Goal: Task Accomplishment & Management: Manage account settings

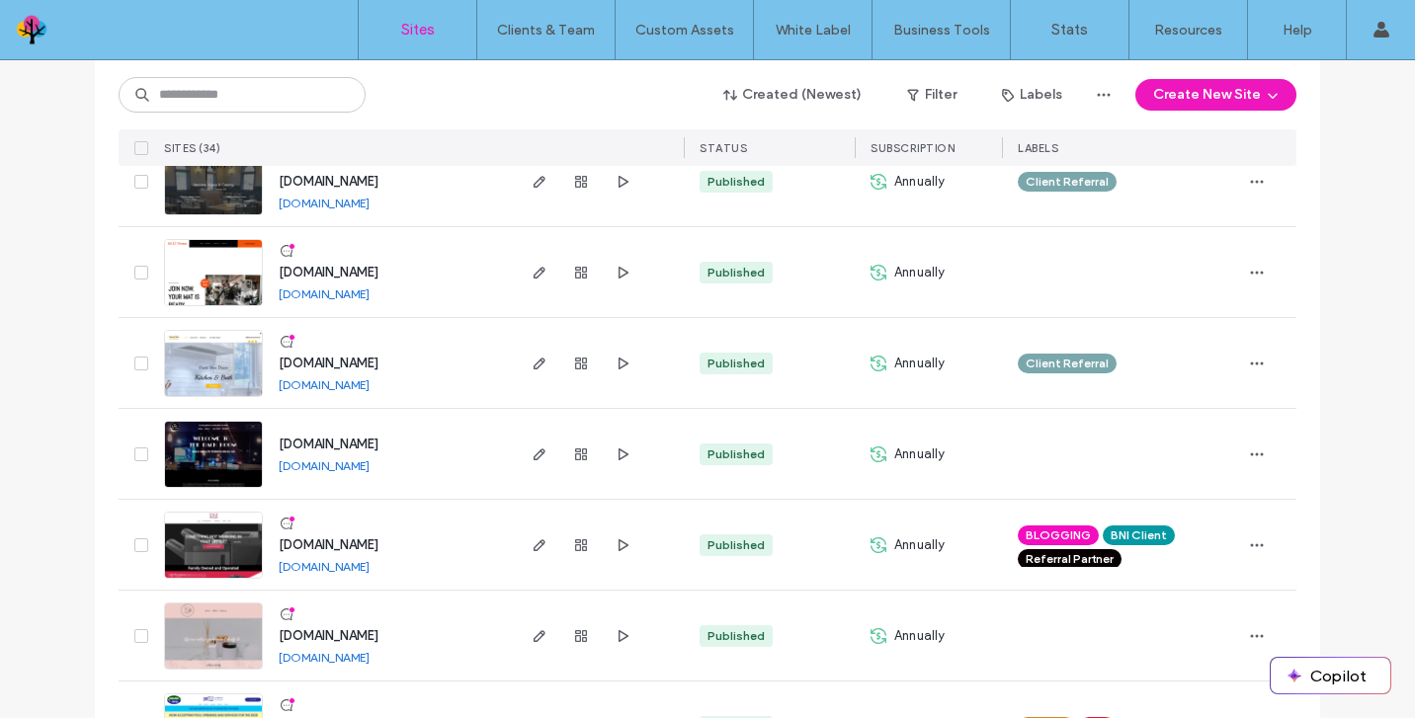
scroll to position [2120, 0]
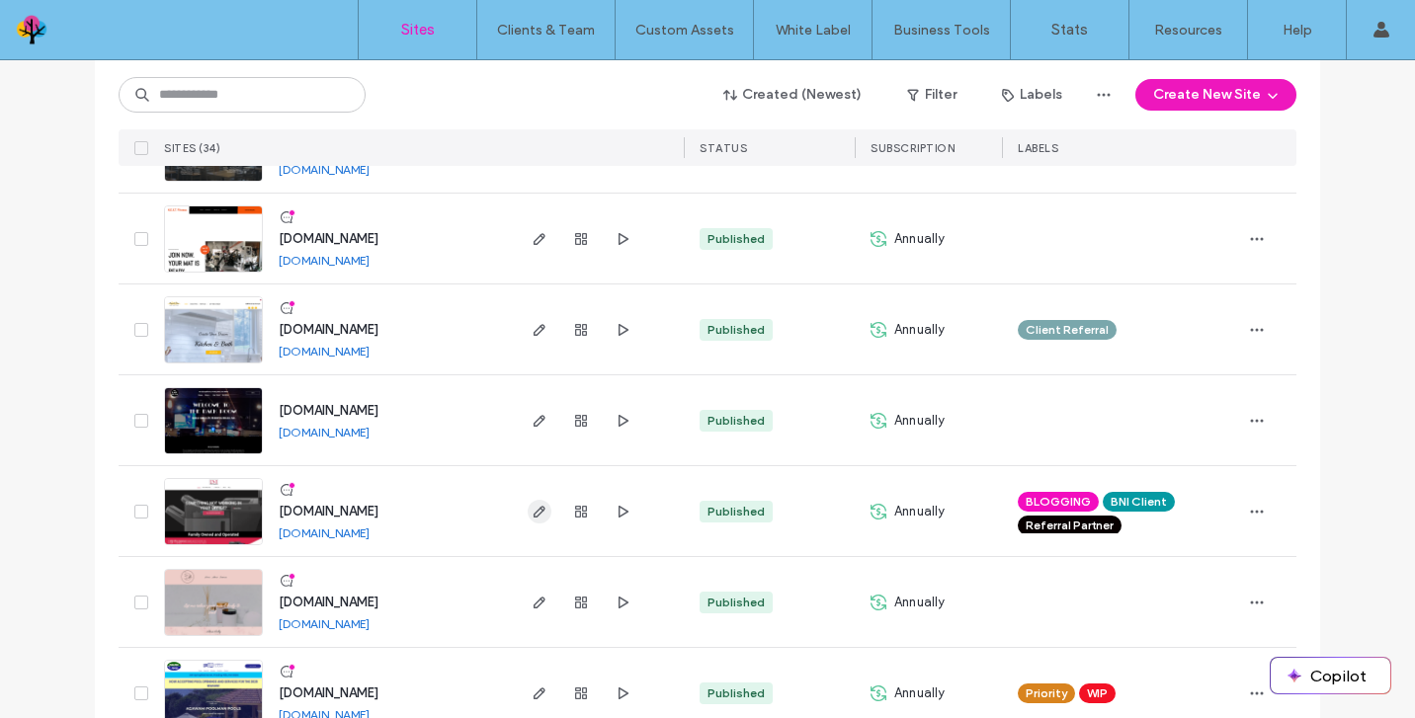
click at [534, 505] on icon "button" at bounding box center [539, 512] width 16 height 16
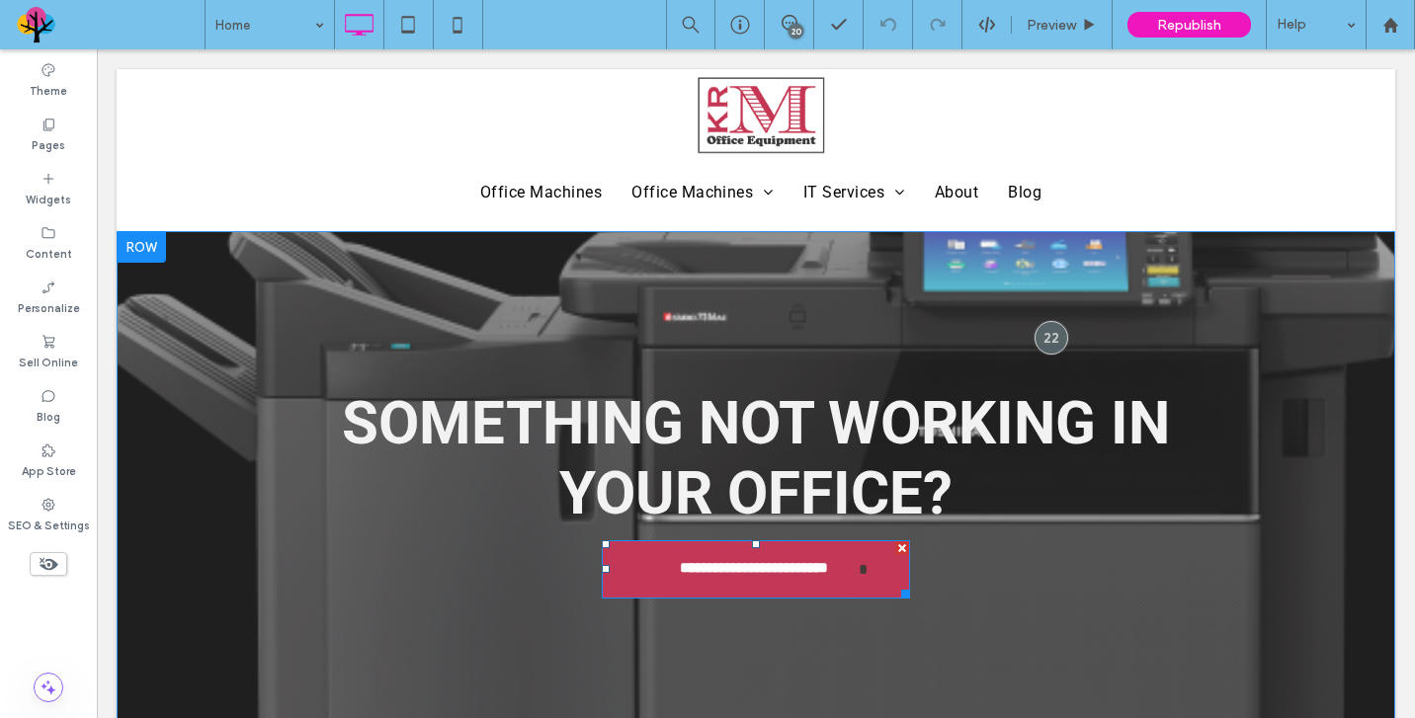
click at [770, 559] on span "**********" at bounding box center [753, 568] width 210 height 49
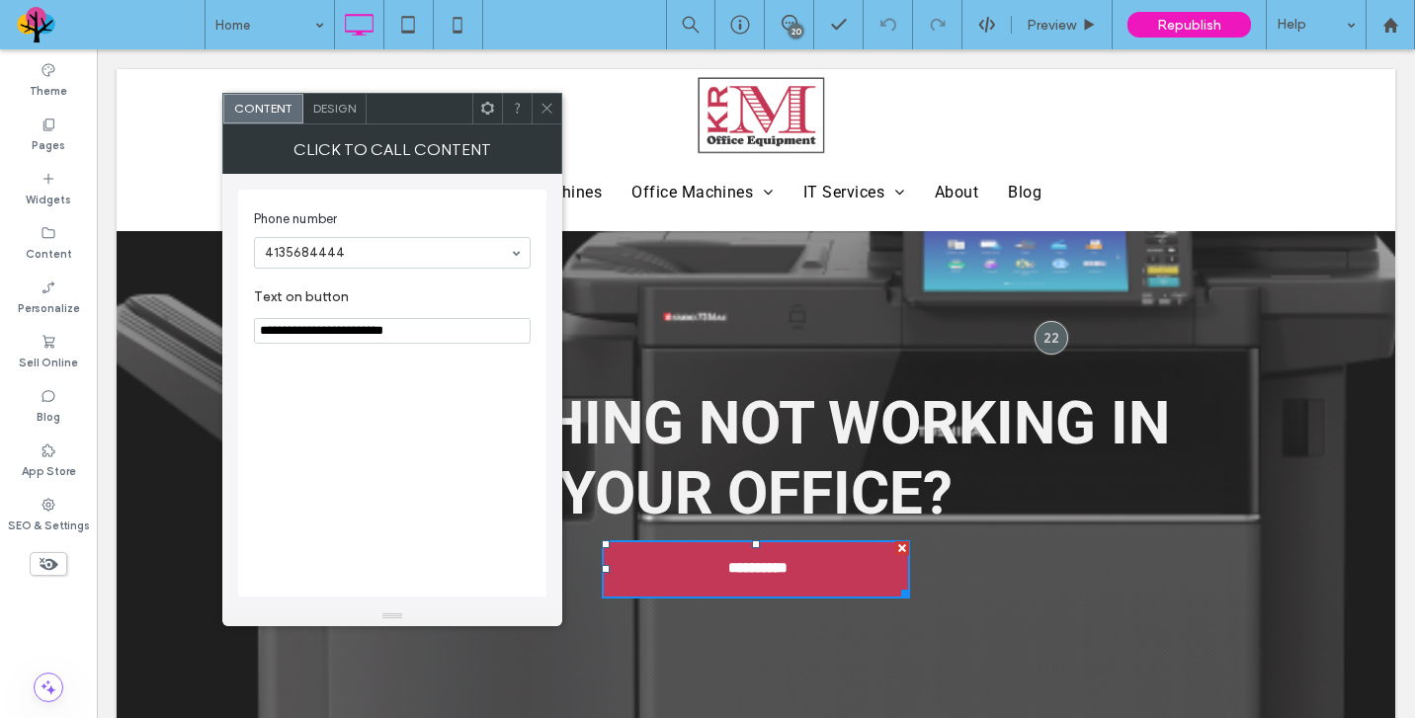
click at [543, 103] on icon at bounding box center [546, 108] width 15 height 15
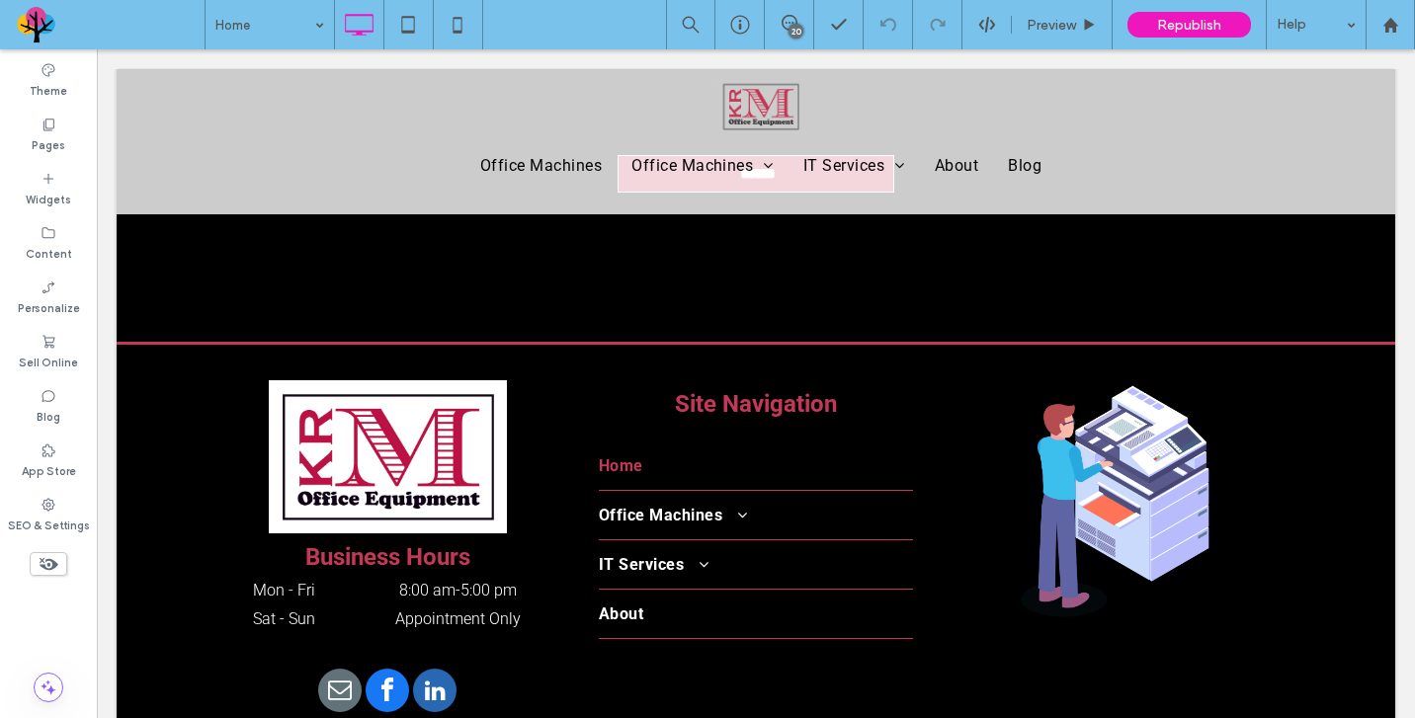
scroll to position [4910, 0]
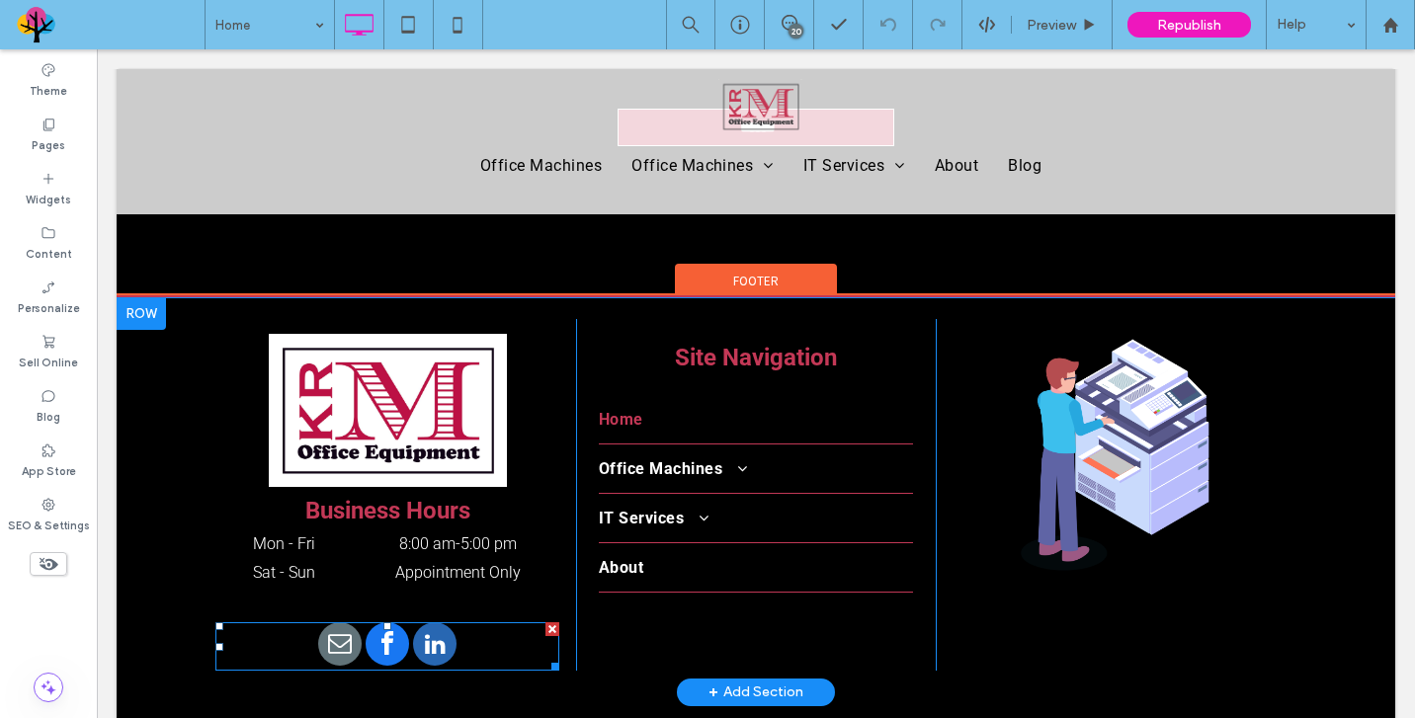
click at [327, 622] on span "email" at bounding box center [339, 643] width 43 height 43
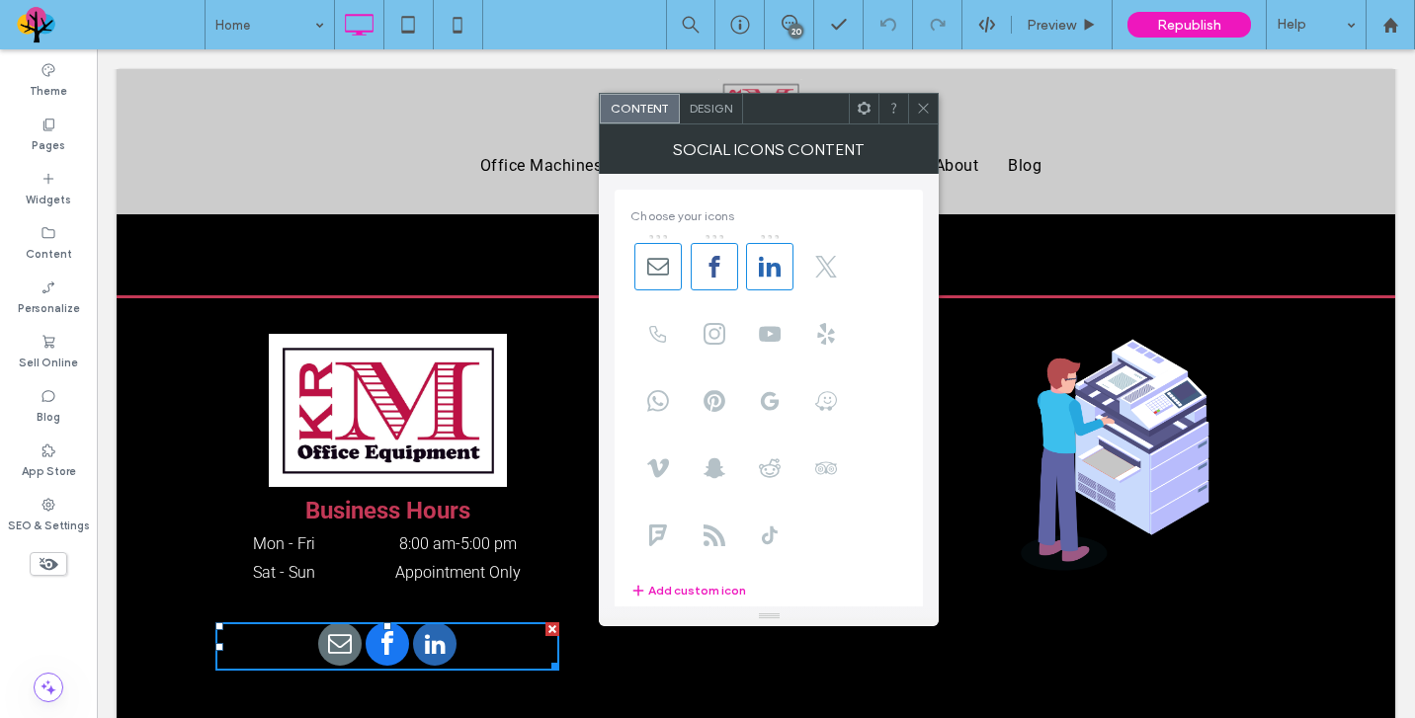
click at [934, 110] on div at bounding box center [923, 109] width 30 height 30
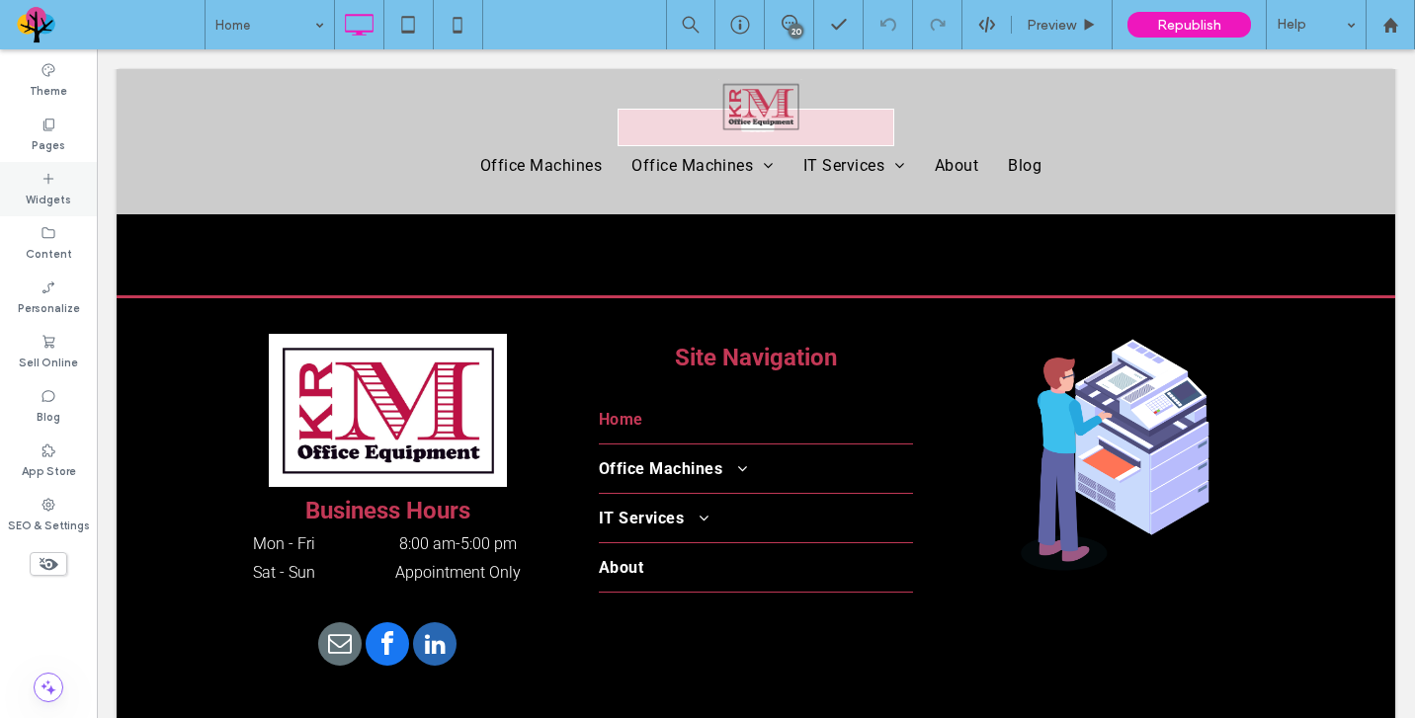
click at [42, 193] on label "Widgets" at bounding box center [48, 198] width 45 height 22
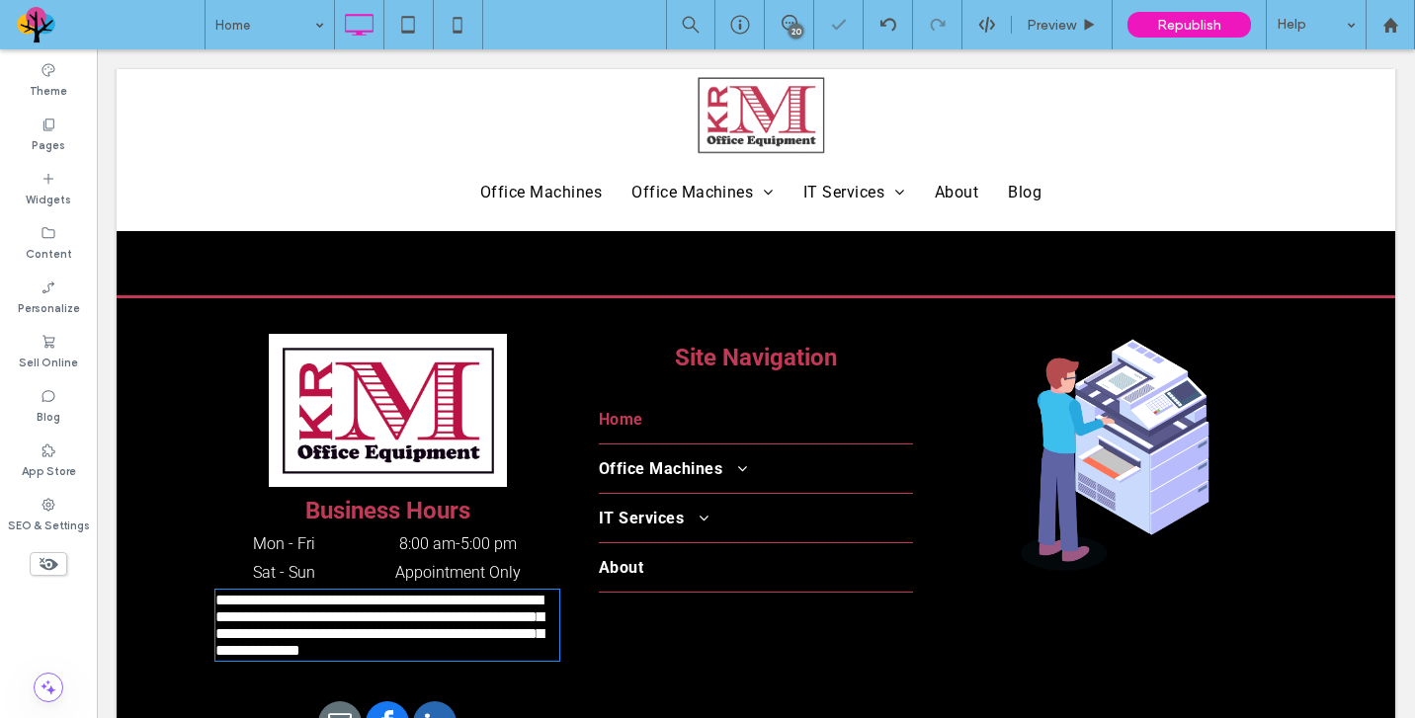
type input "******"
type input "**"
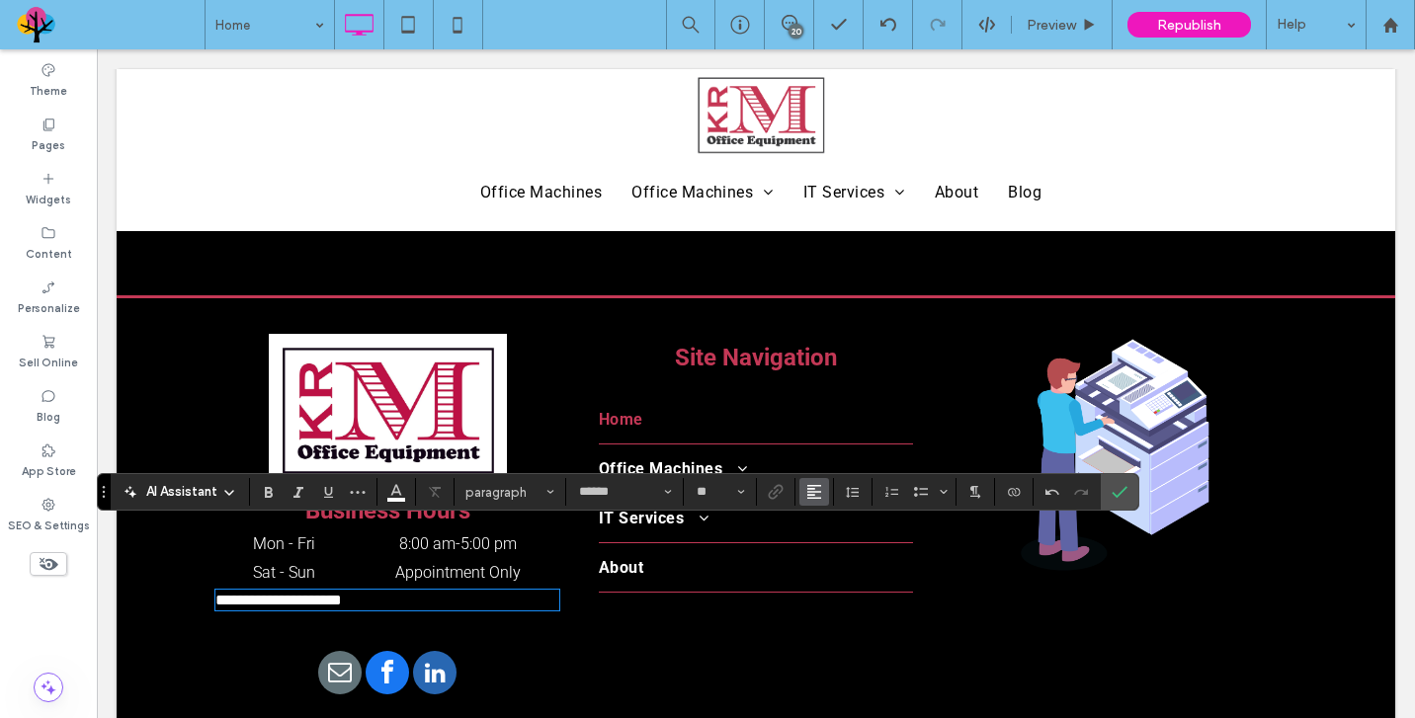
click at [815, 497] on icon "Alignment" at bounding box center [814, 492] width 16 height 16
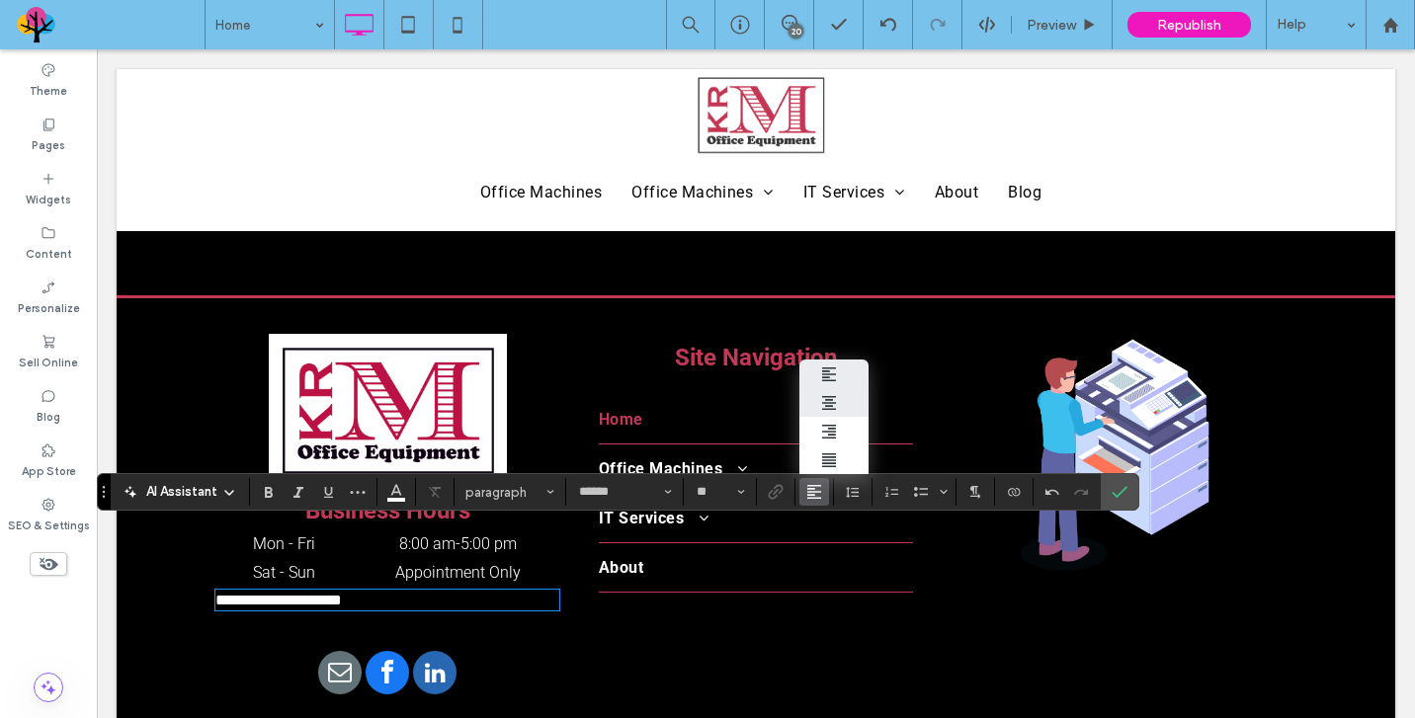
click at [835, 401] on icon "ui.textEditor.alignment.center" at bounding box center [829, 403] width 16 height 16
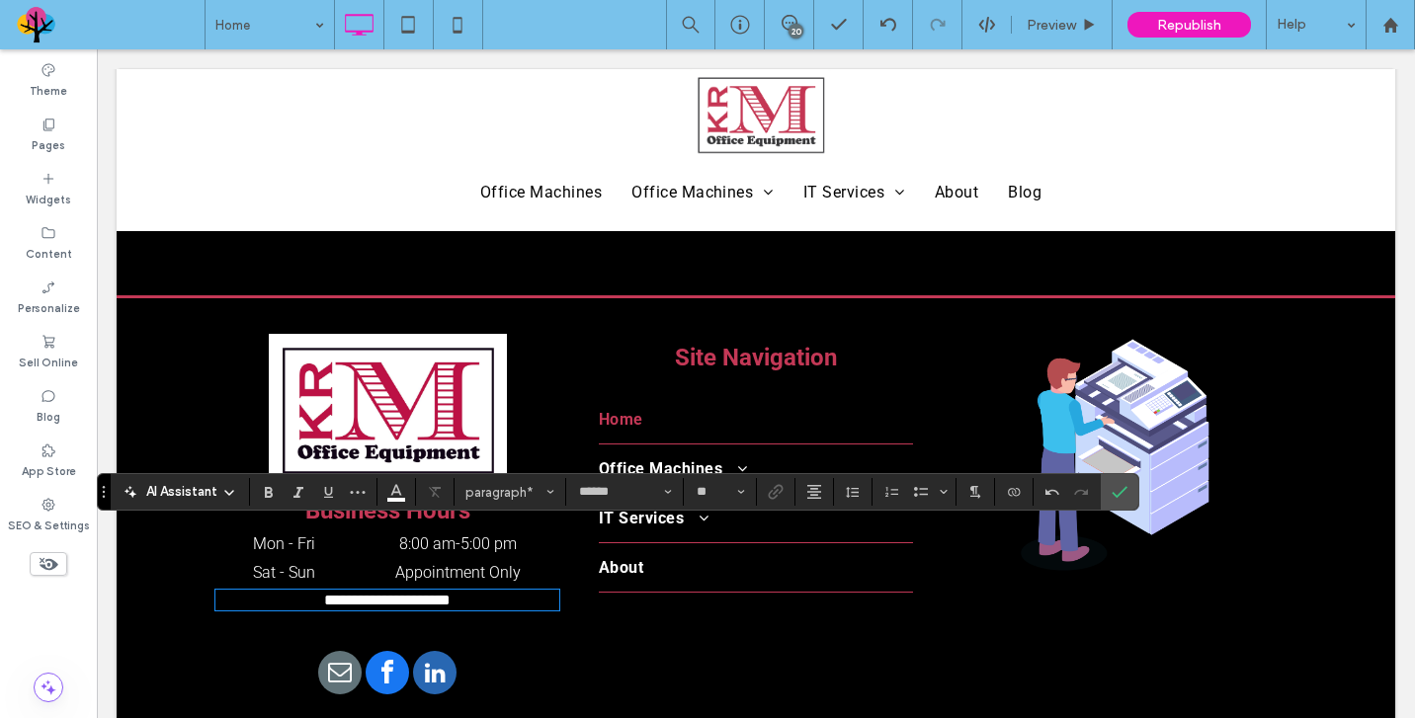
click at [505, 651] on div at bounding box center [387, 675] width 344 height 48
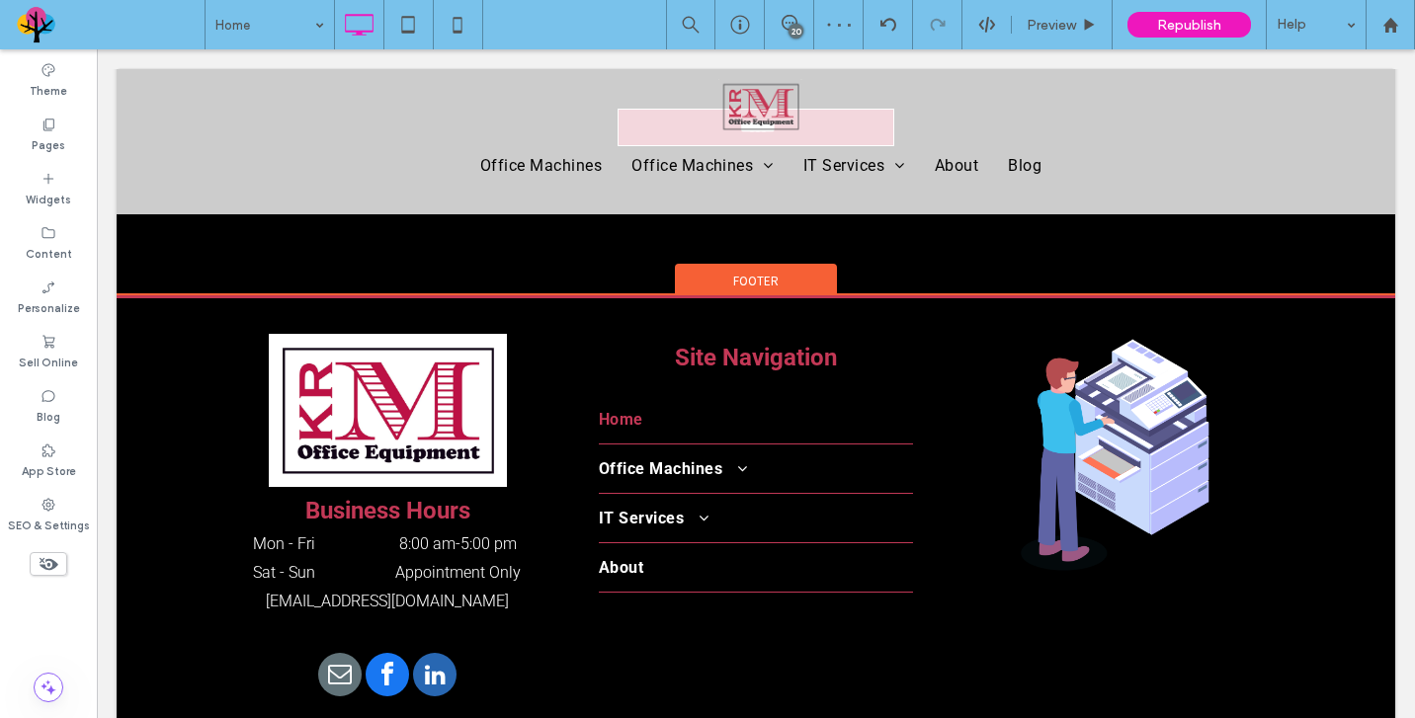
scroll to position [4941, 0]
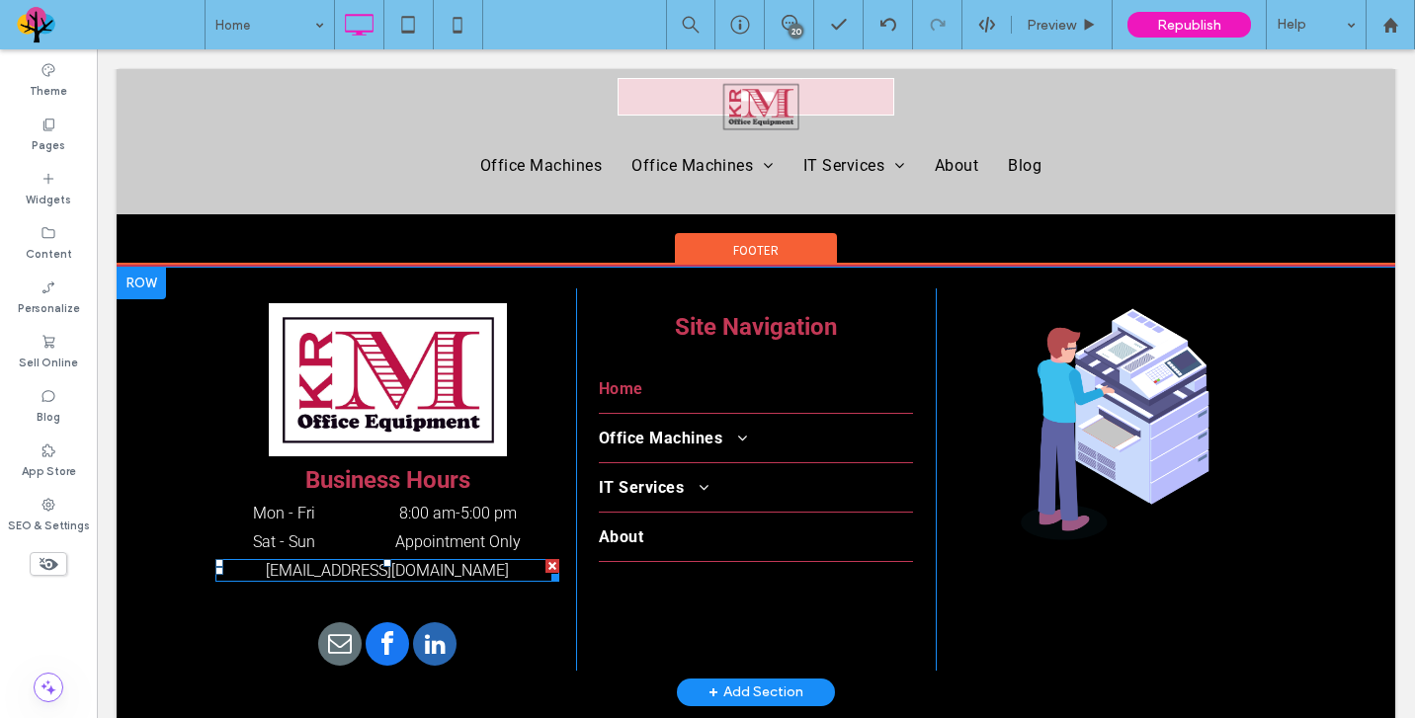
click at [428, 561] on span "[EMAIL_ADDRESS][DOMAIN_NAME]" at bounding box center [387, 570] width 243 height 19
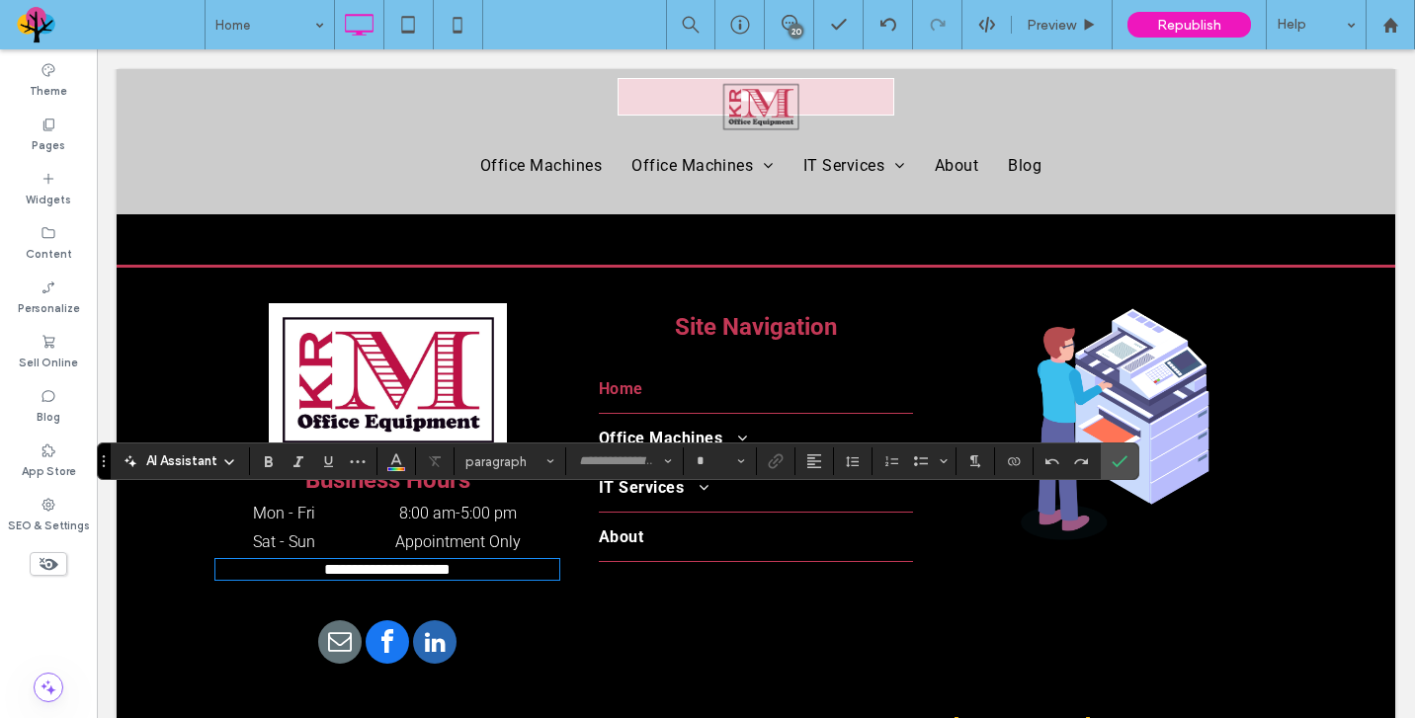
type input "******"
type input "**"
click at [299, 561] on p "**********" at bounding box center [387, 569] width 344 height 17
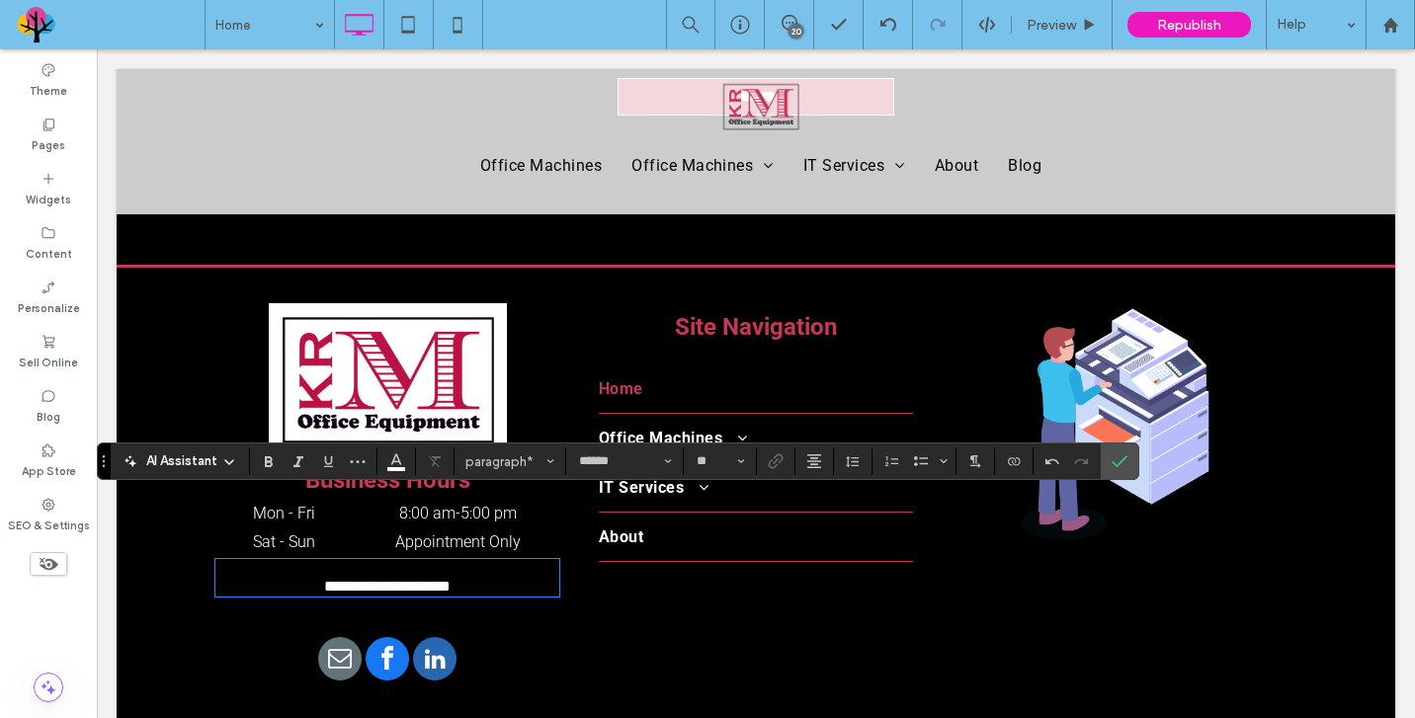
click at [334, 561] on p at bounding box center [387, 569] width 344 height 17
click at [387, 562] on span "**********" at bounding box center [387, 569] width 109 height 15
click at [497, 561] on p "**********" at bounding box center [387, 569] width 344 height 17
click at [615, 608] on div "Site Navigation Home Office Machines Printers BW Copiers Color Copiers Scanners…" at bounding box center [756, 486] width 361 height 397
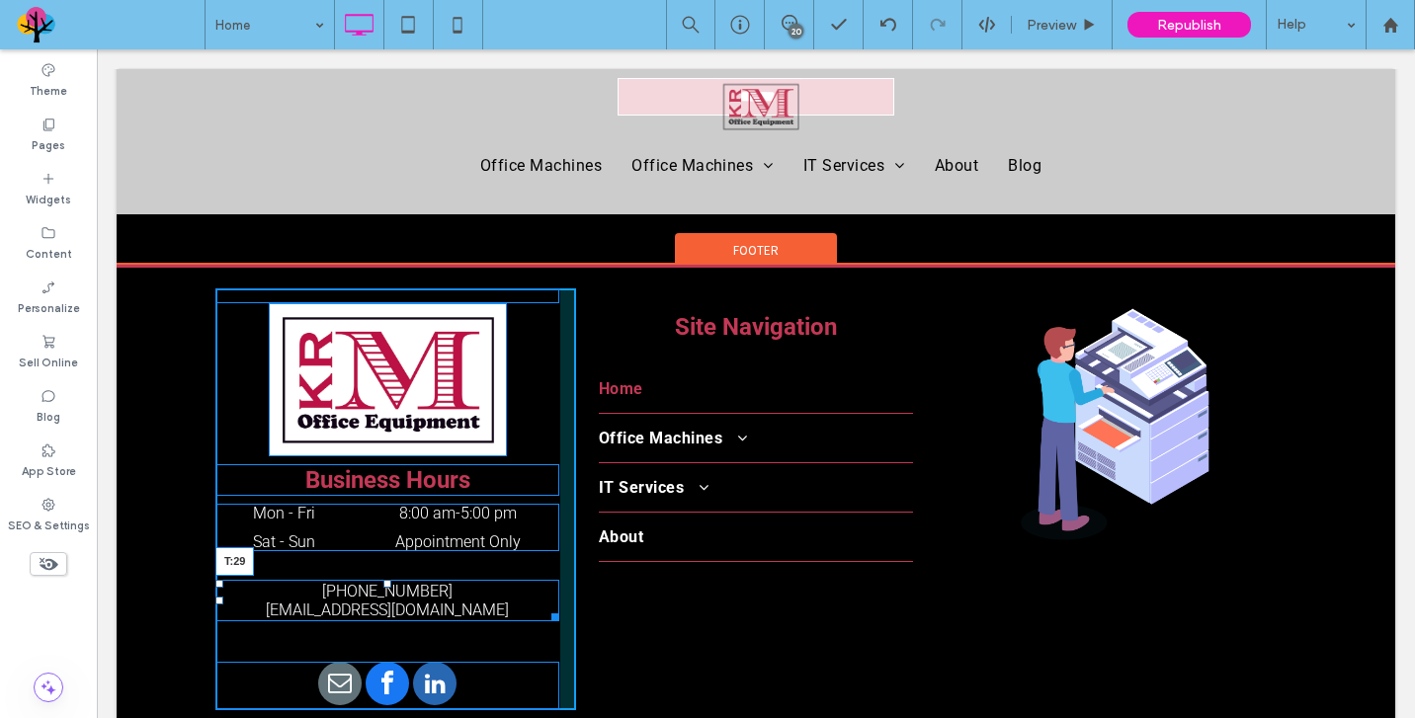
drag, startPoint x: 386, startPoint y: 500, endPoint x: 387, endPoint y: 521, distance: 20.8
click at [387, 580] on div at bounding box center [387, 584] width 8 height 8
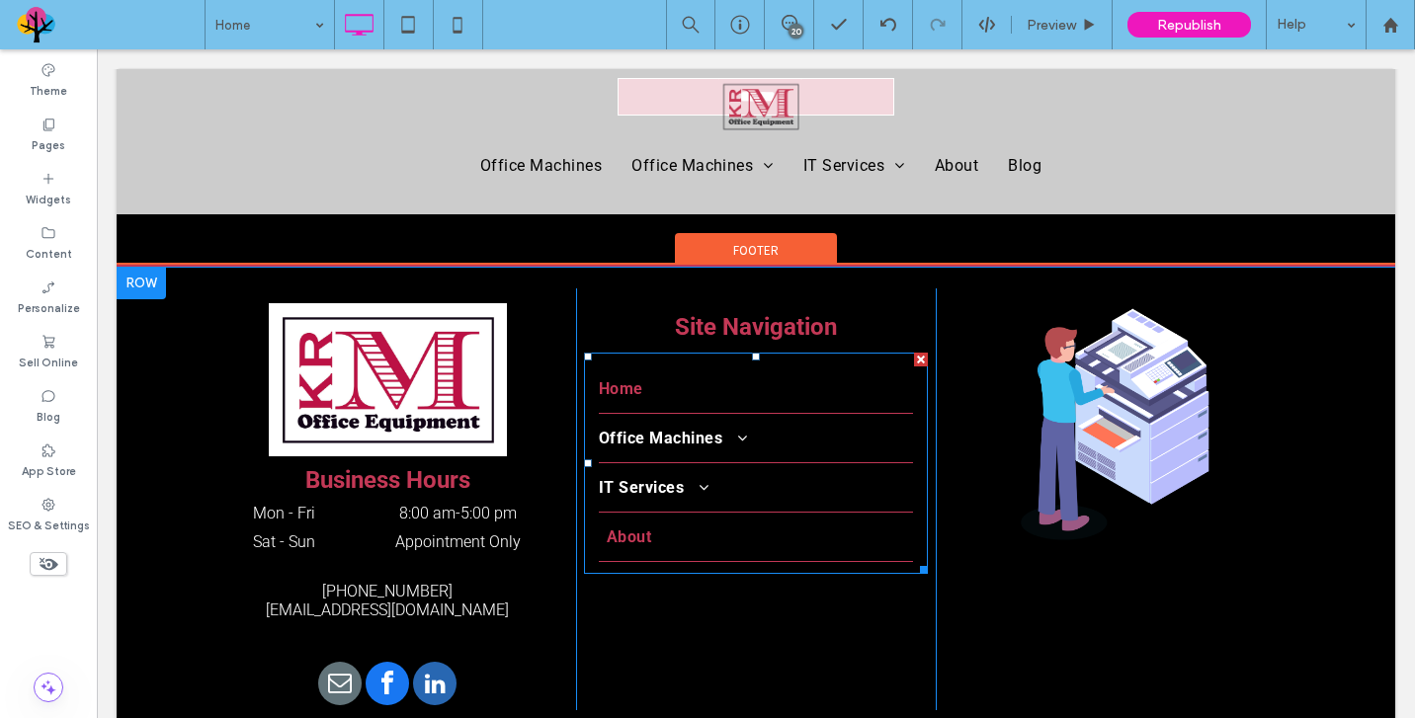
click at [638, 527] on span "About" at bounding box center [629, 536] width 44 height 19
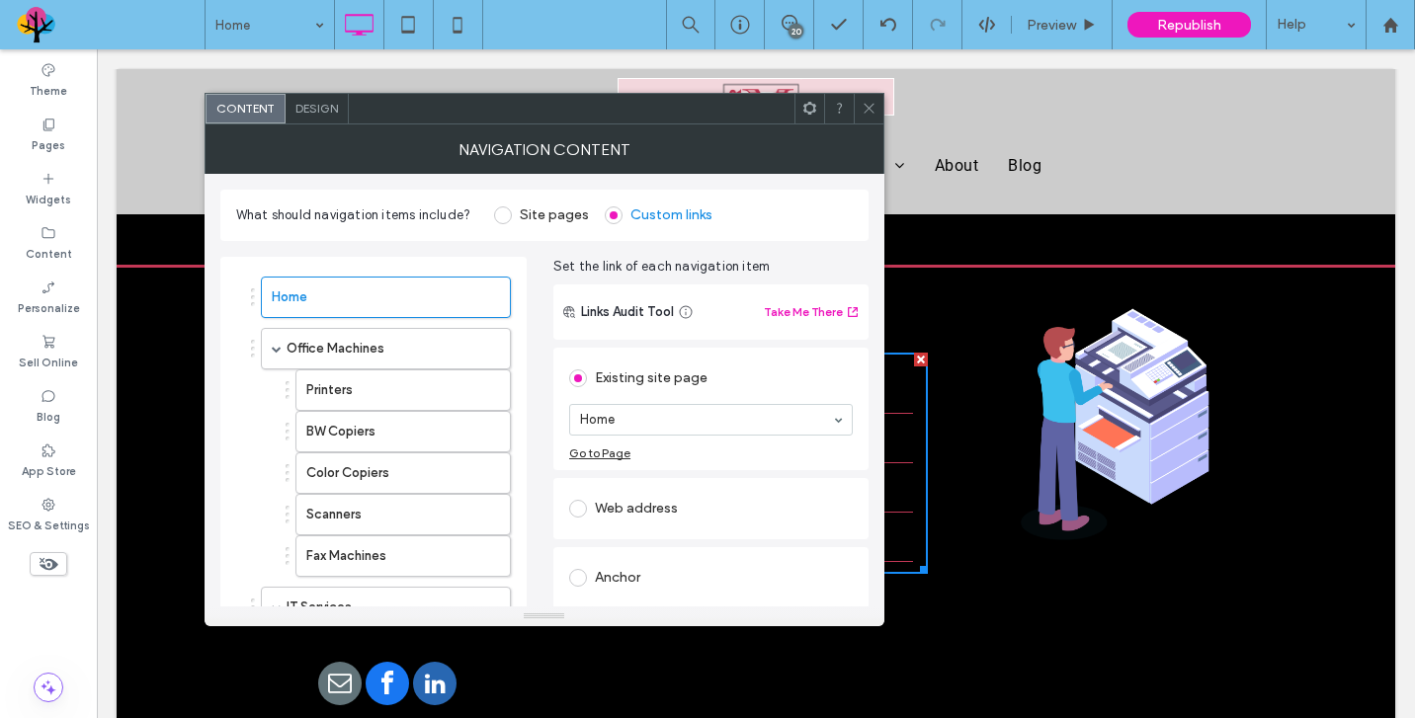
click at [593, 446] on div "Go to Page" at bounding box center [599, 453] width 61 height 15
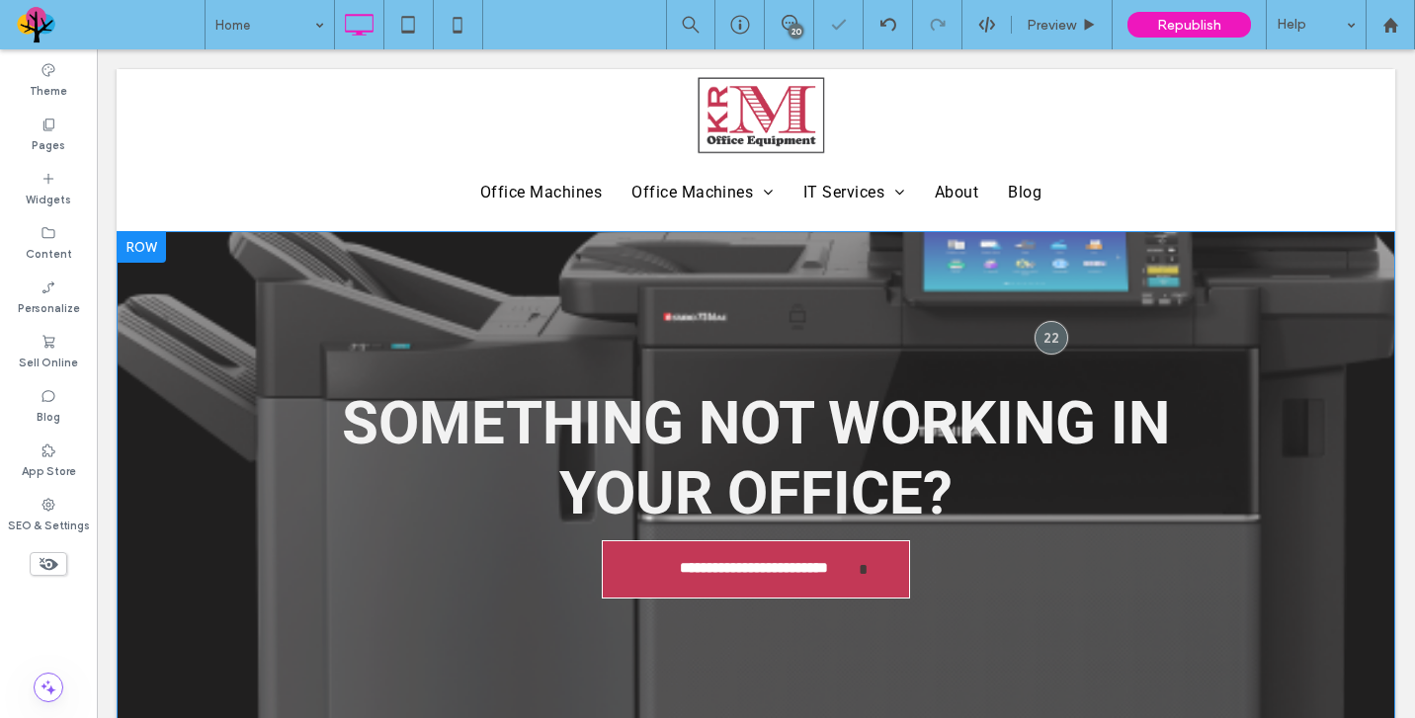
scroll to position [0, 0]
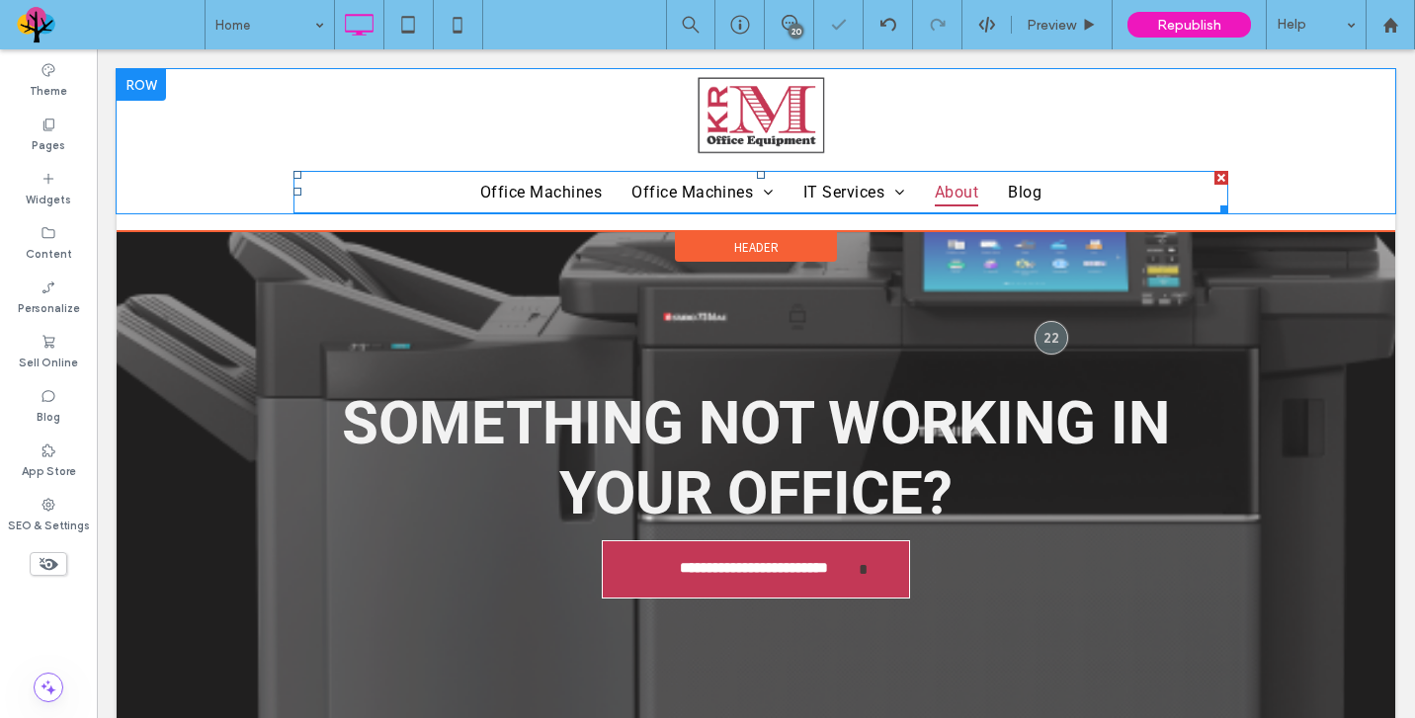
click at [969, 198] on span "About" at bounding box center [955, 192] width 43 height 29
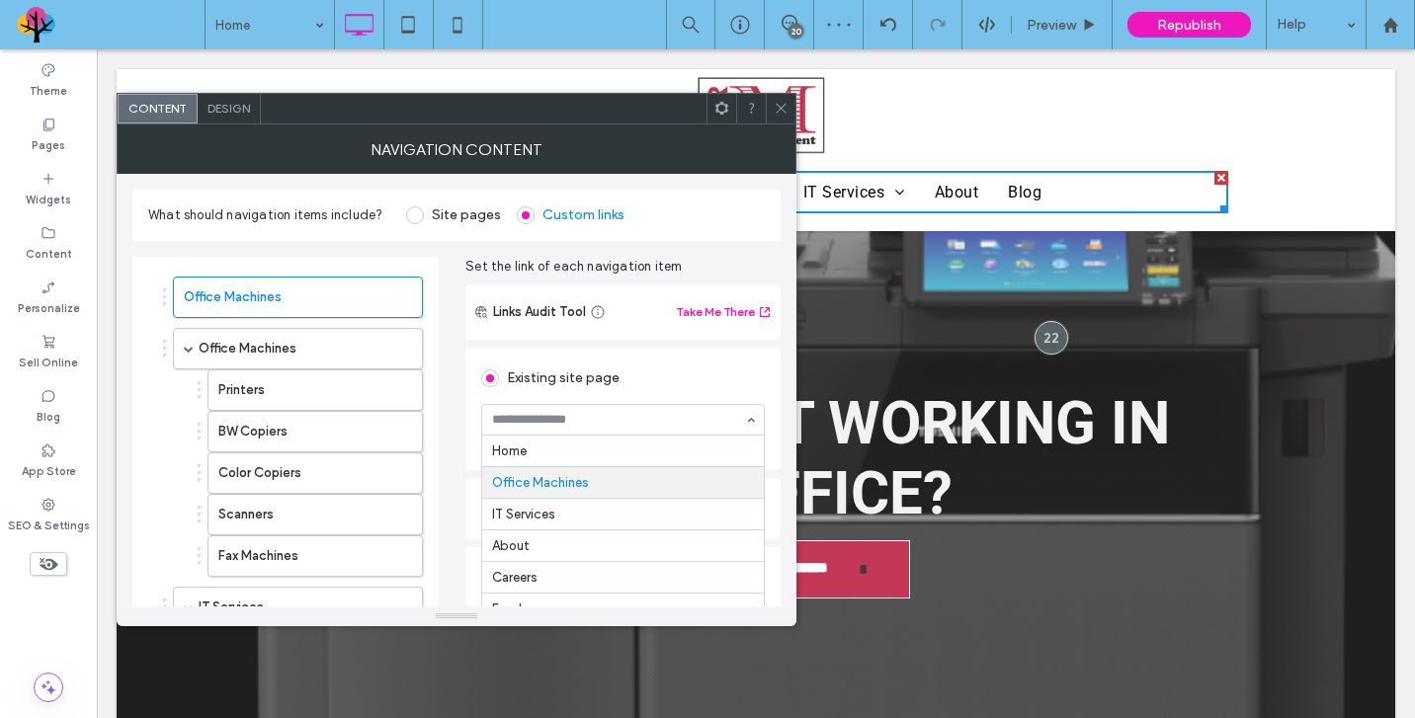
scroll to position [32, 0]
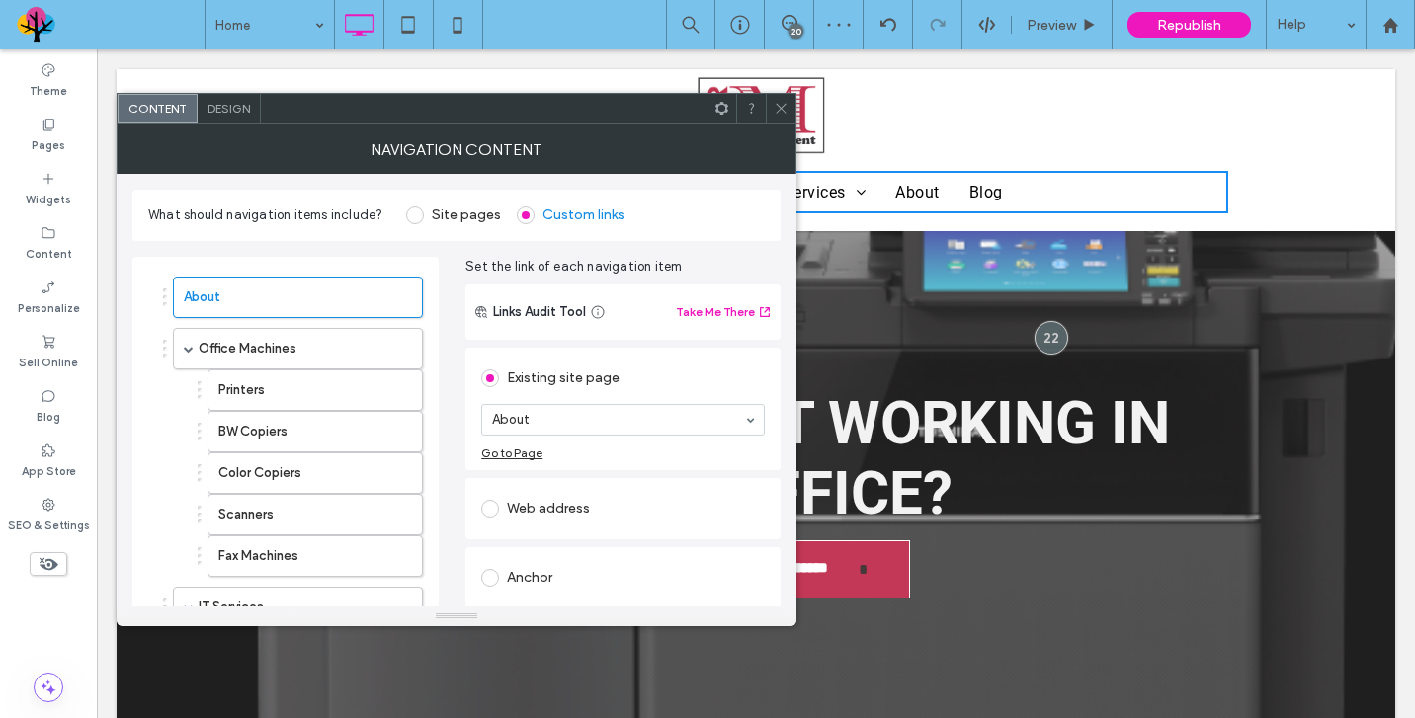
click at [525, 448] on div "Go to Page" at bounding box center [511, 453] width 61 height 15
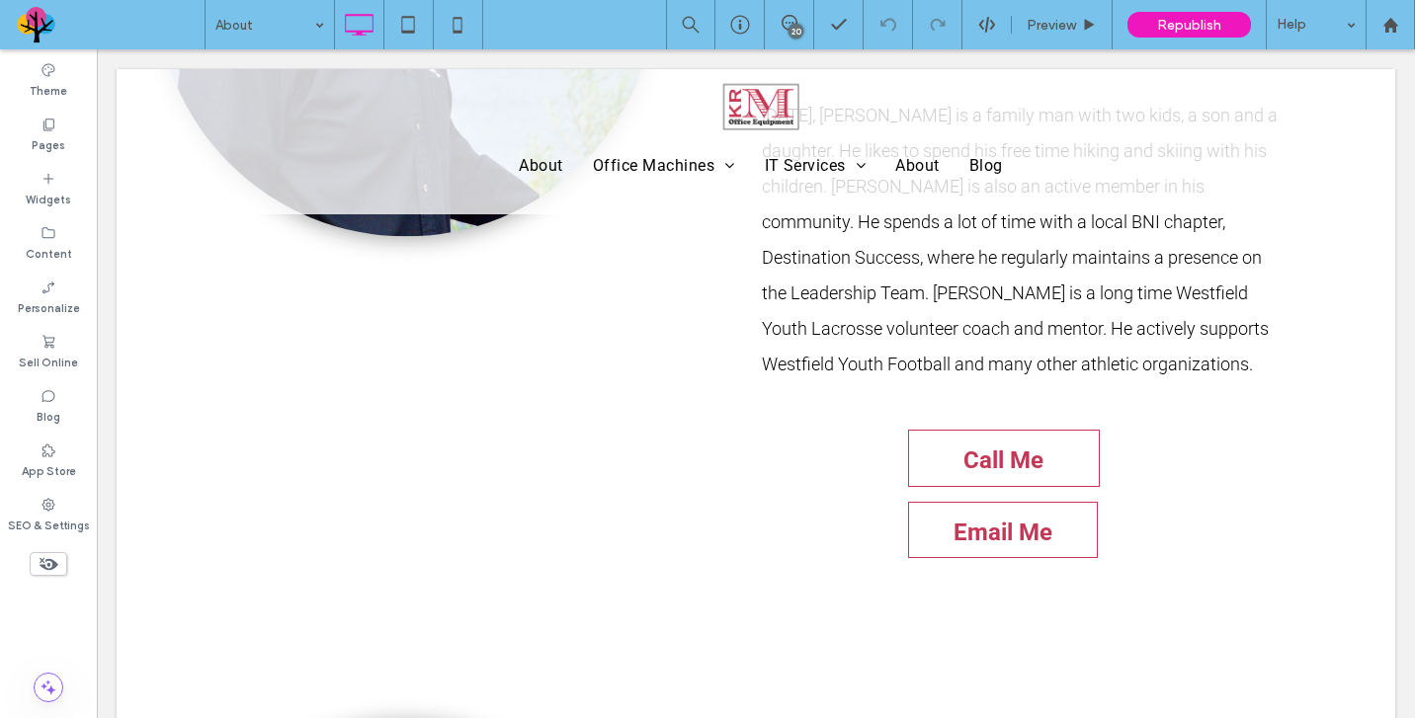
scroll to position [797, 0]
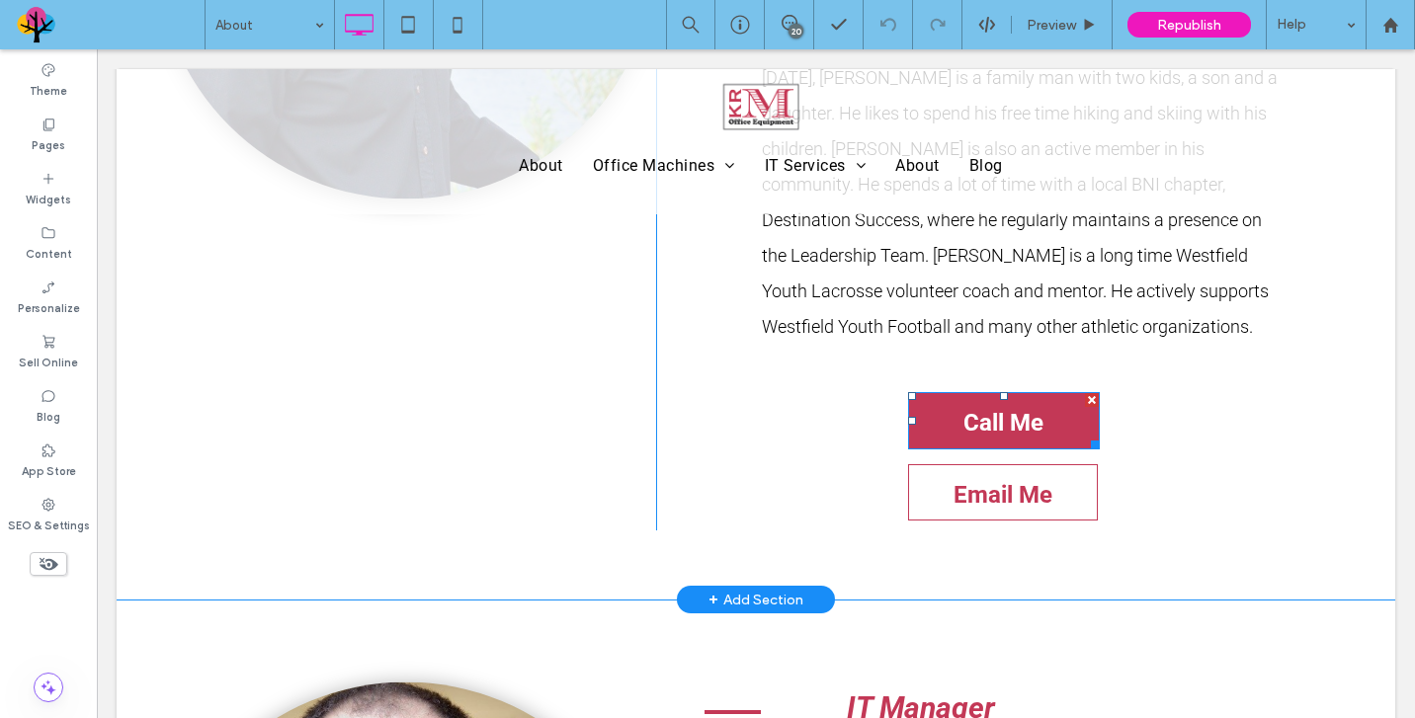
click at [1000, 393] on span "Call Me" at bounding box center [1003, 422] width 80 height 59
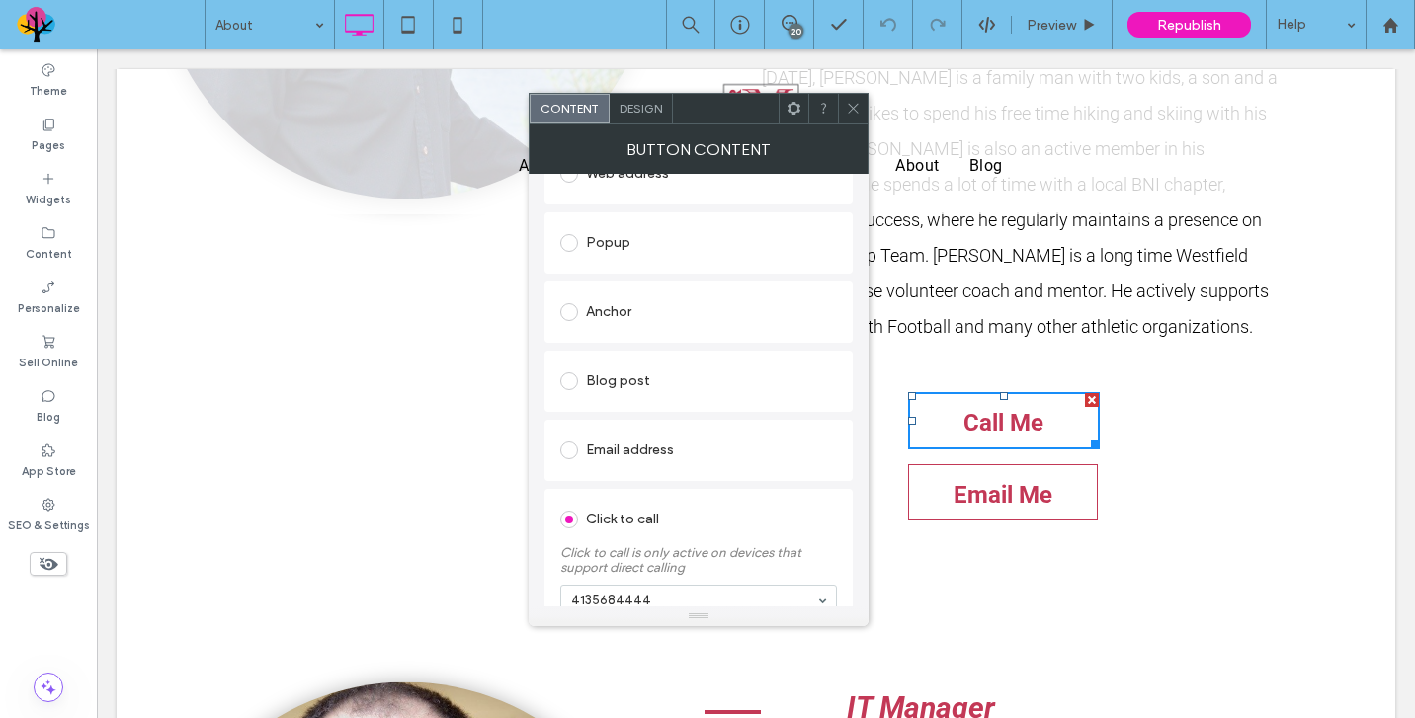
scroll to position [412, 0]
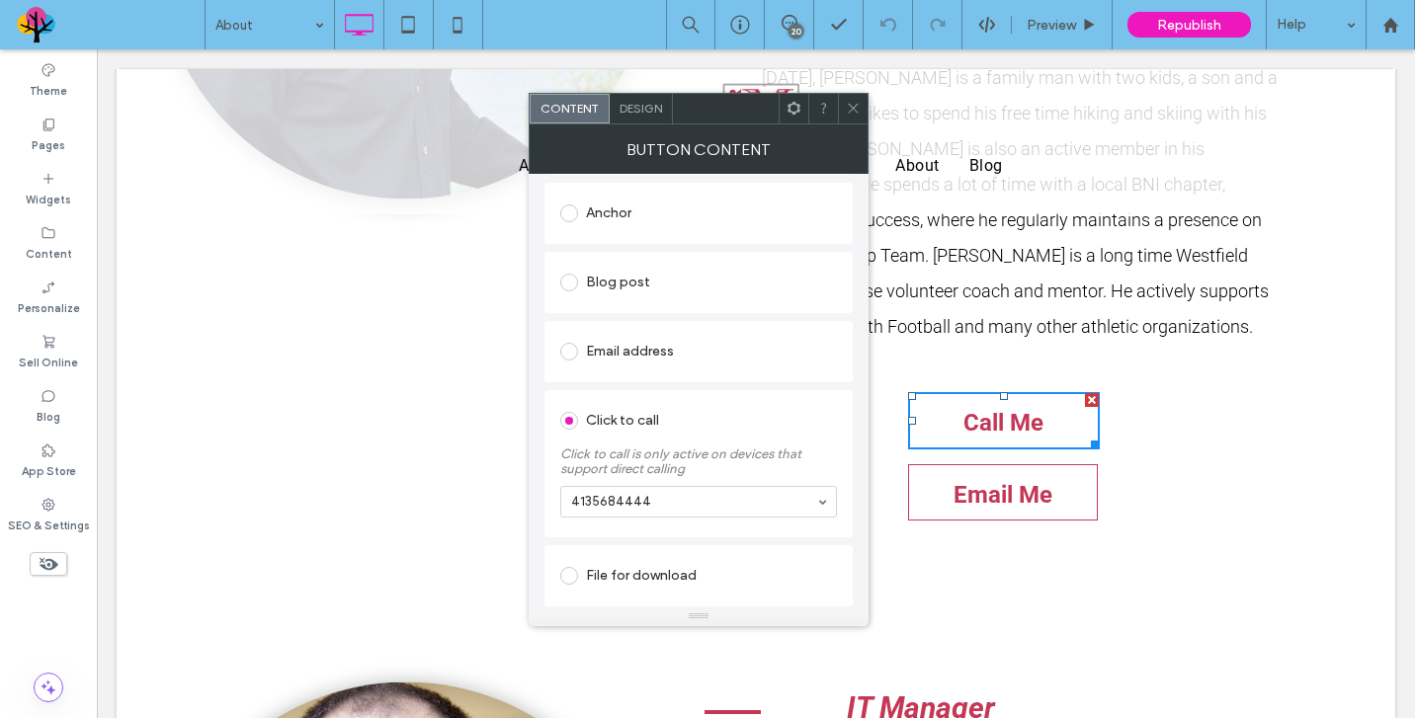
click at [851, 108] on icon at bounding box center [853, 108] width 15 height 15
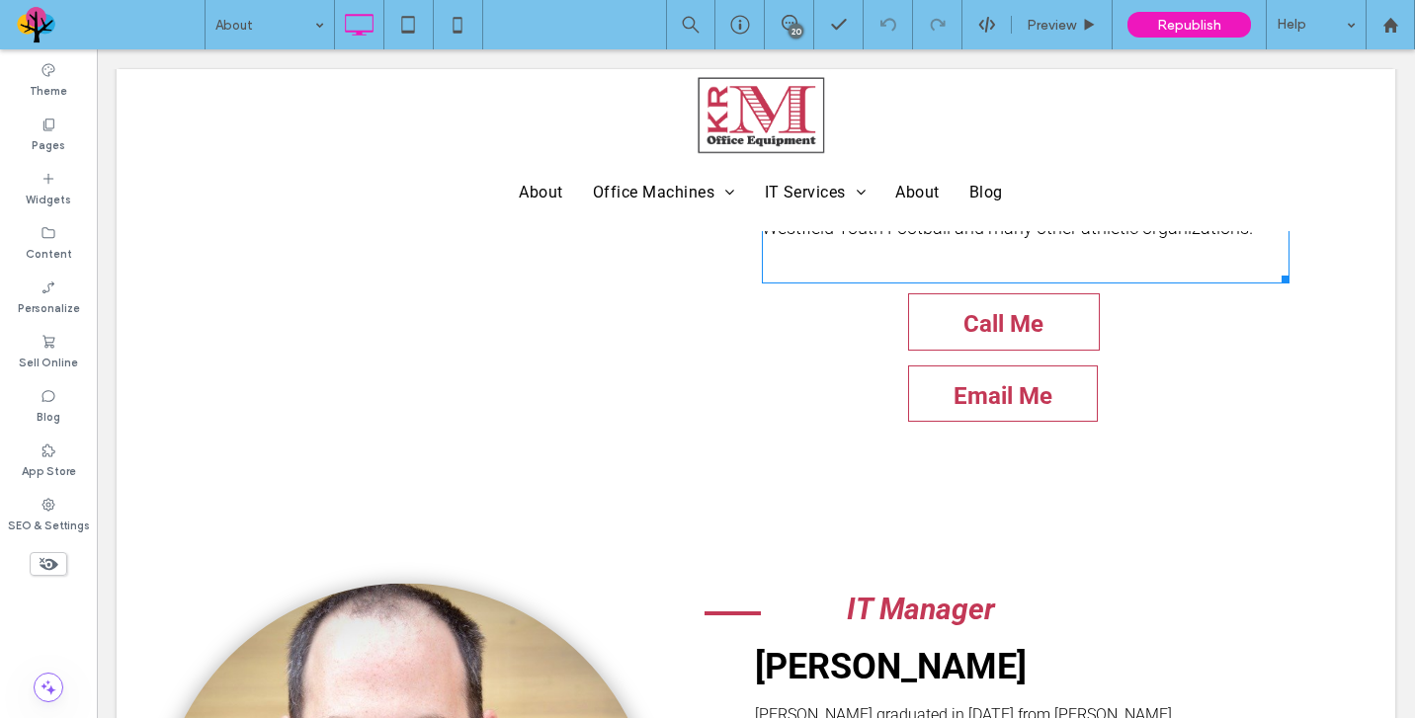
scroll to position [0, 0]
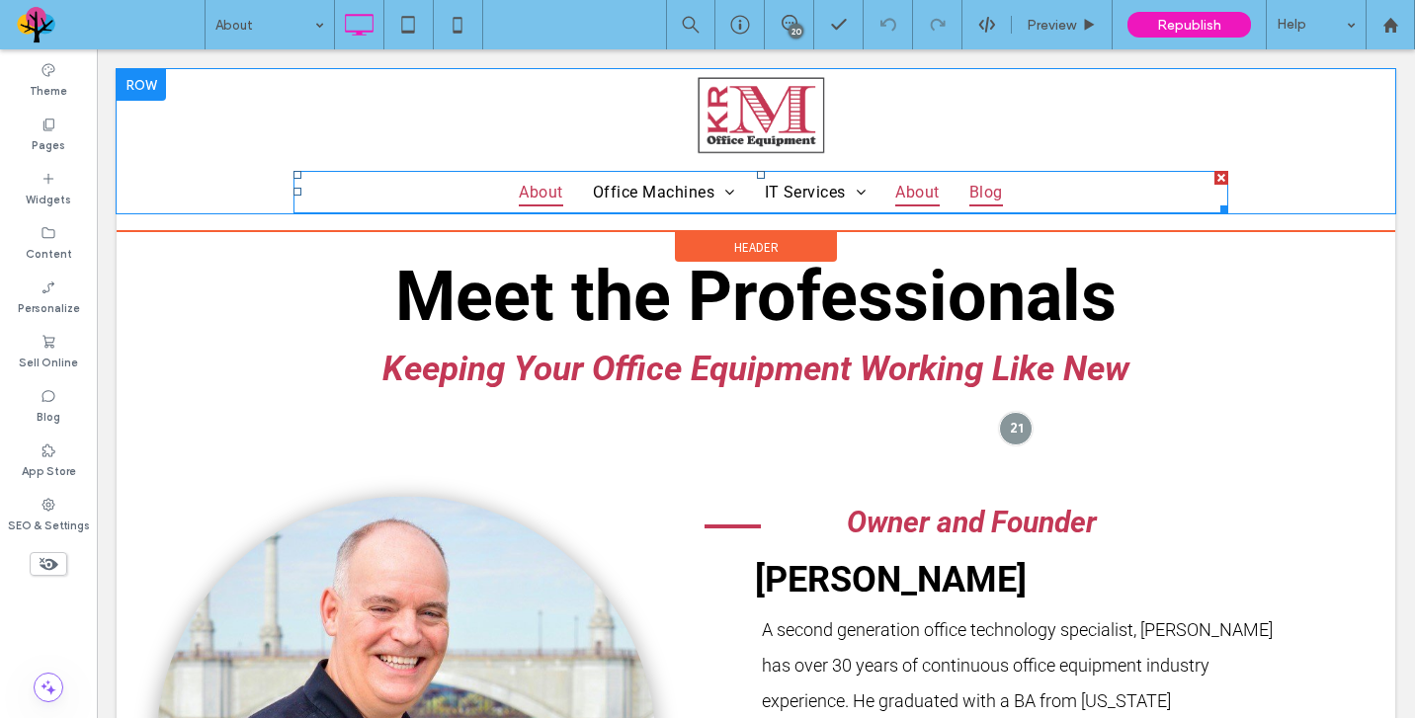
click at [992, 194] on span "Blog" at bounding box center [986, 192] width 34 height 29
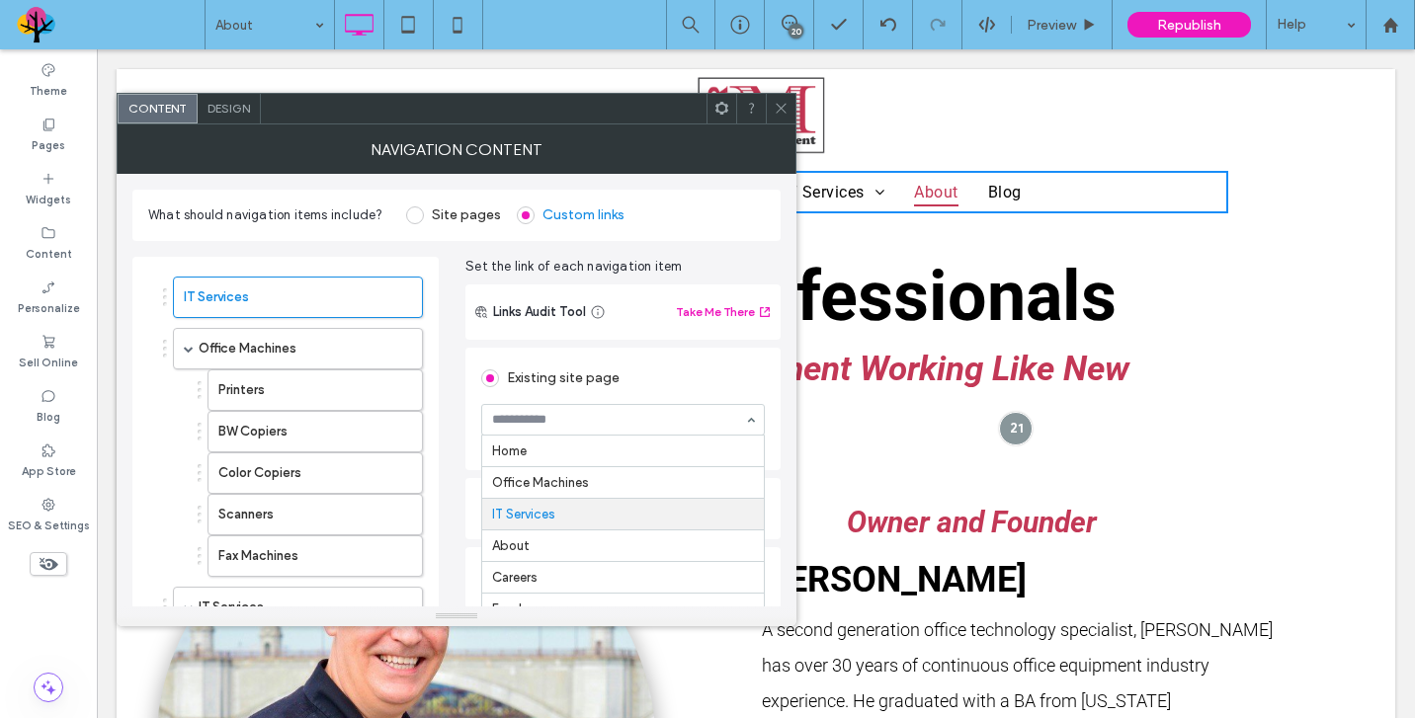
scroll to position [32, 0]
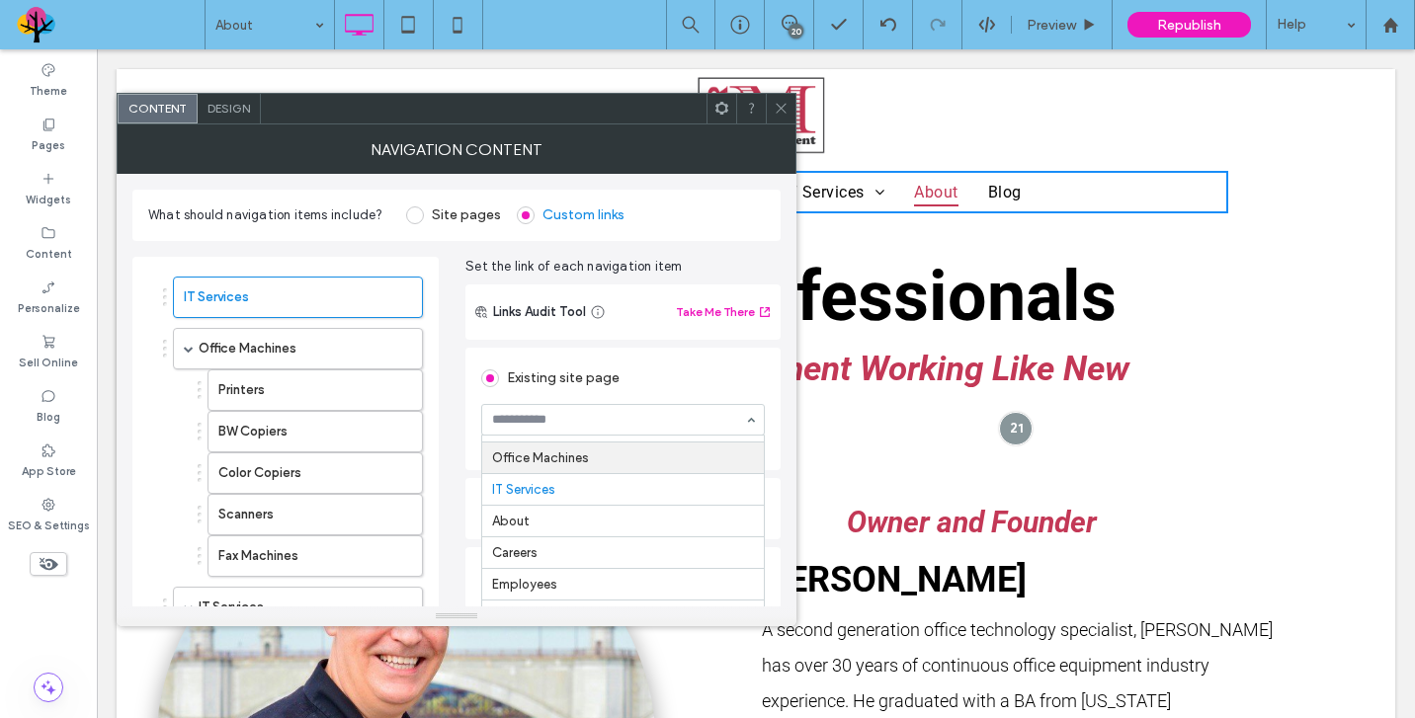
click at [527, 421] on input at bounding box center [618, 420] width 252 height 14
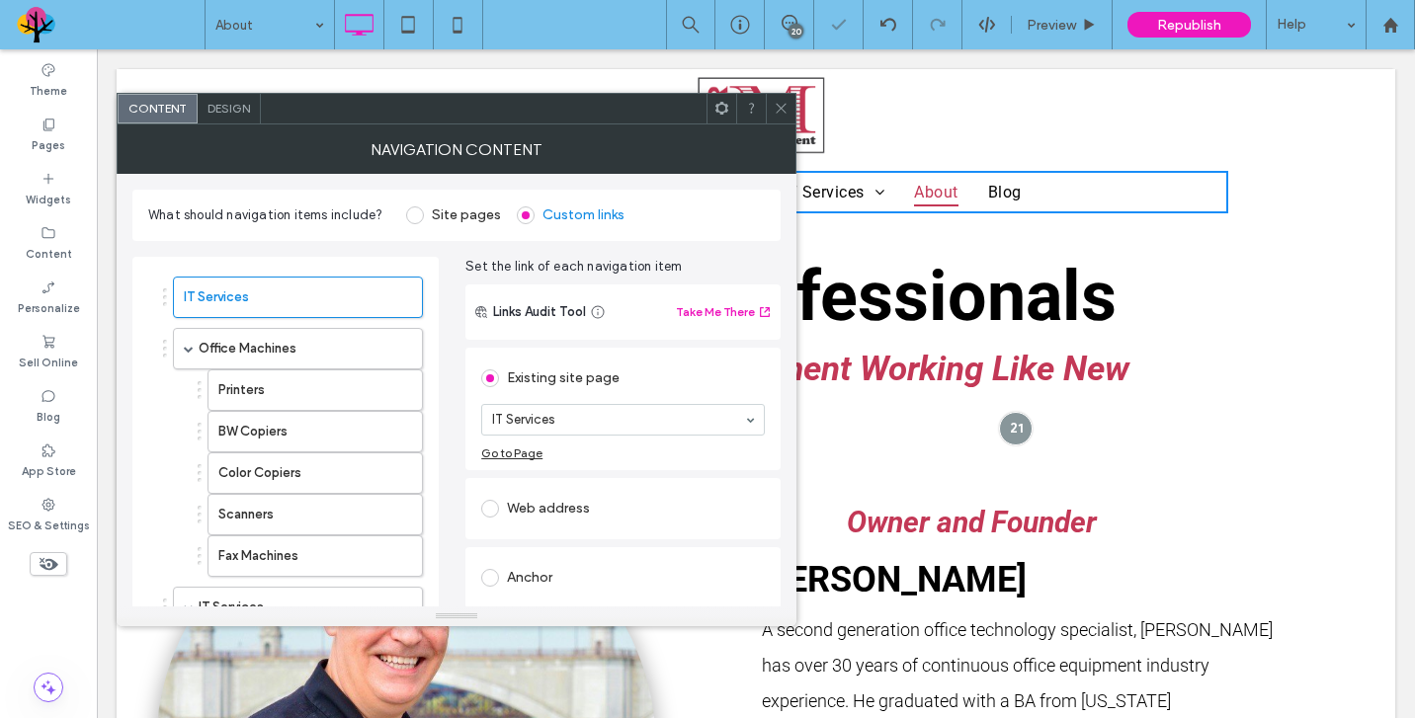
click at [506, 450] on div "Go to Page" at bounding box center [511, 453] width 61 height 15
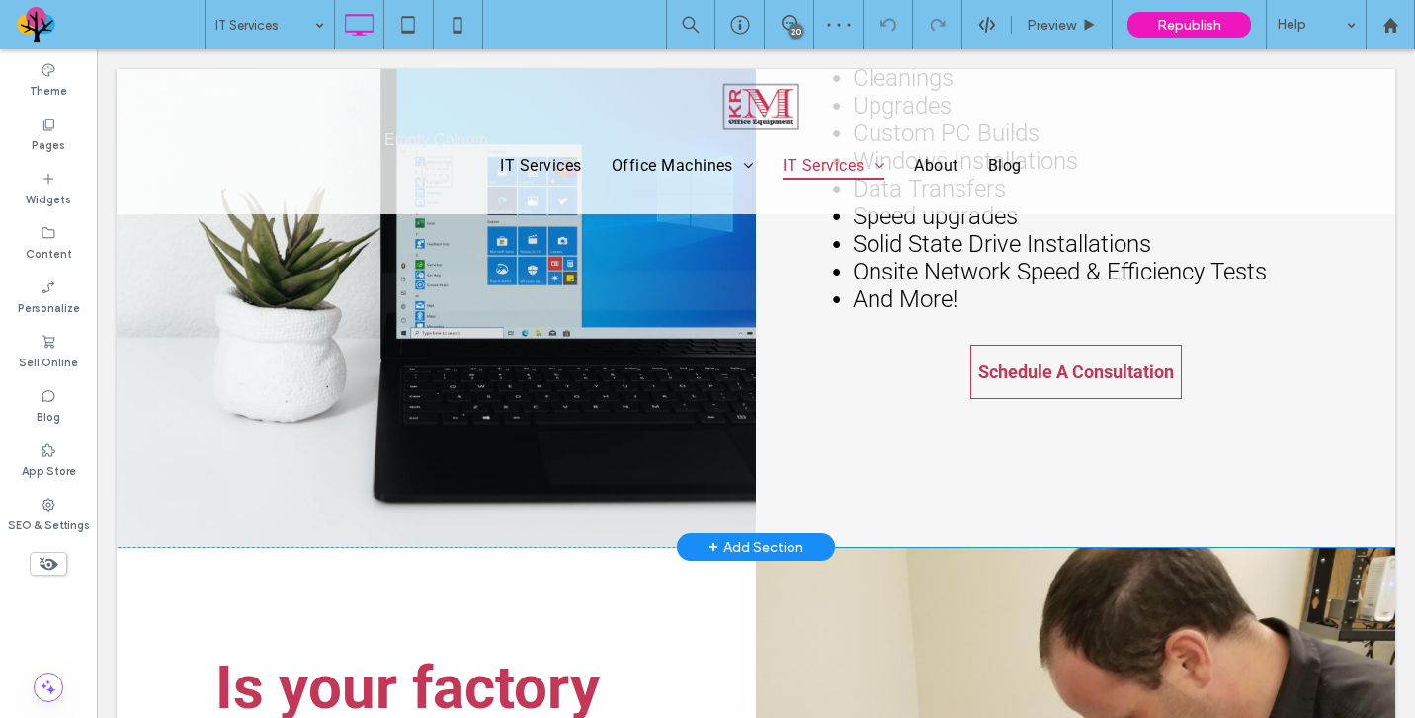
scroll to position [631, 0]
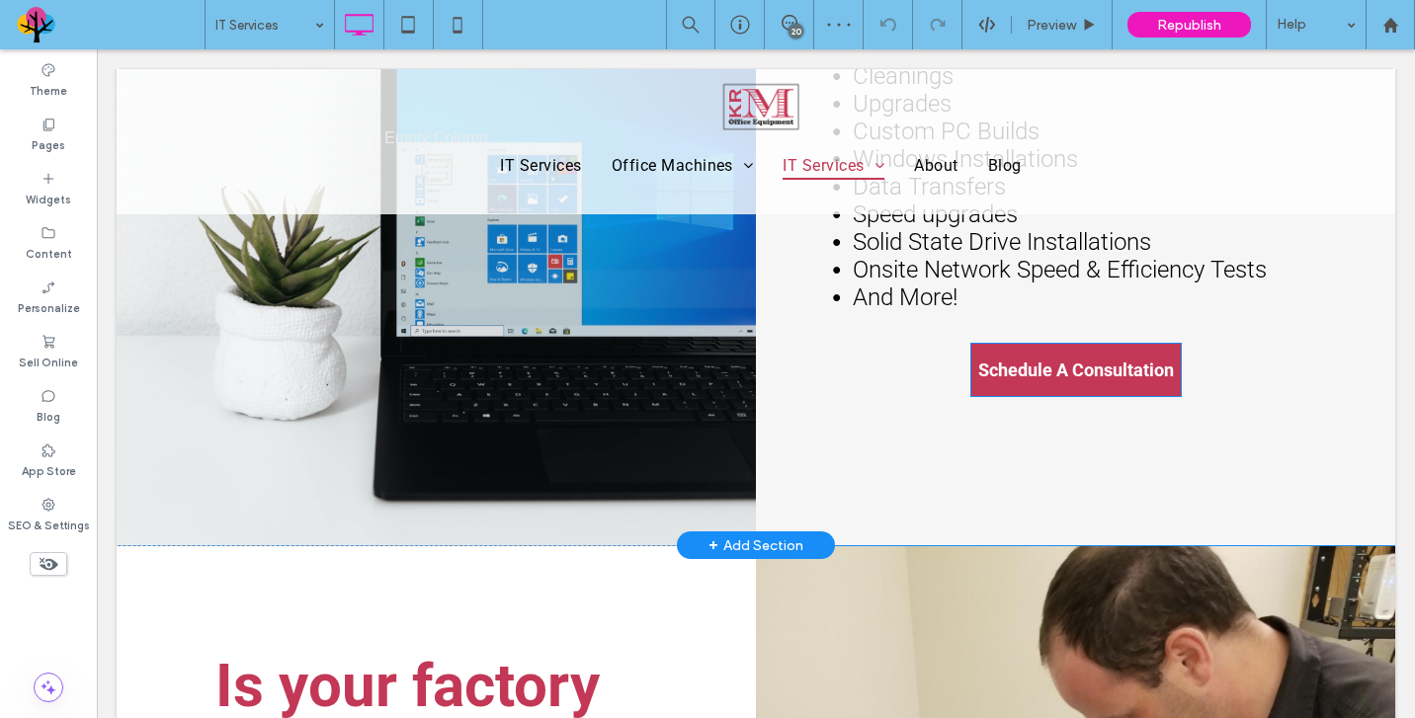
click at [1096, 362] on span "Schedule A Consultation" at bounding box center [1076, 370] width 196 height 52
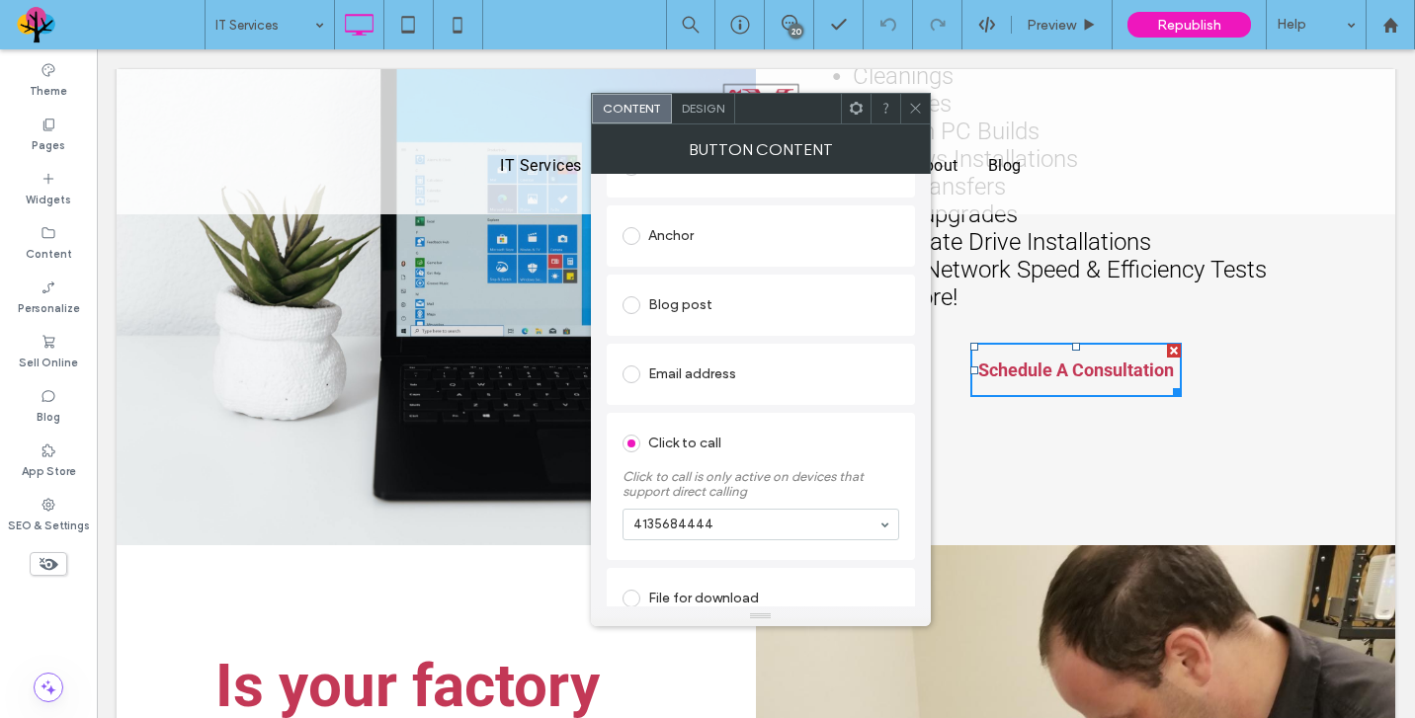
scroll to position [412, 0]
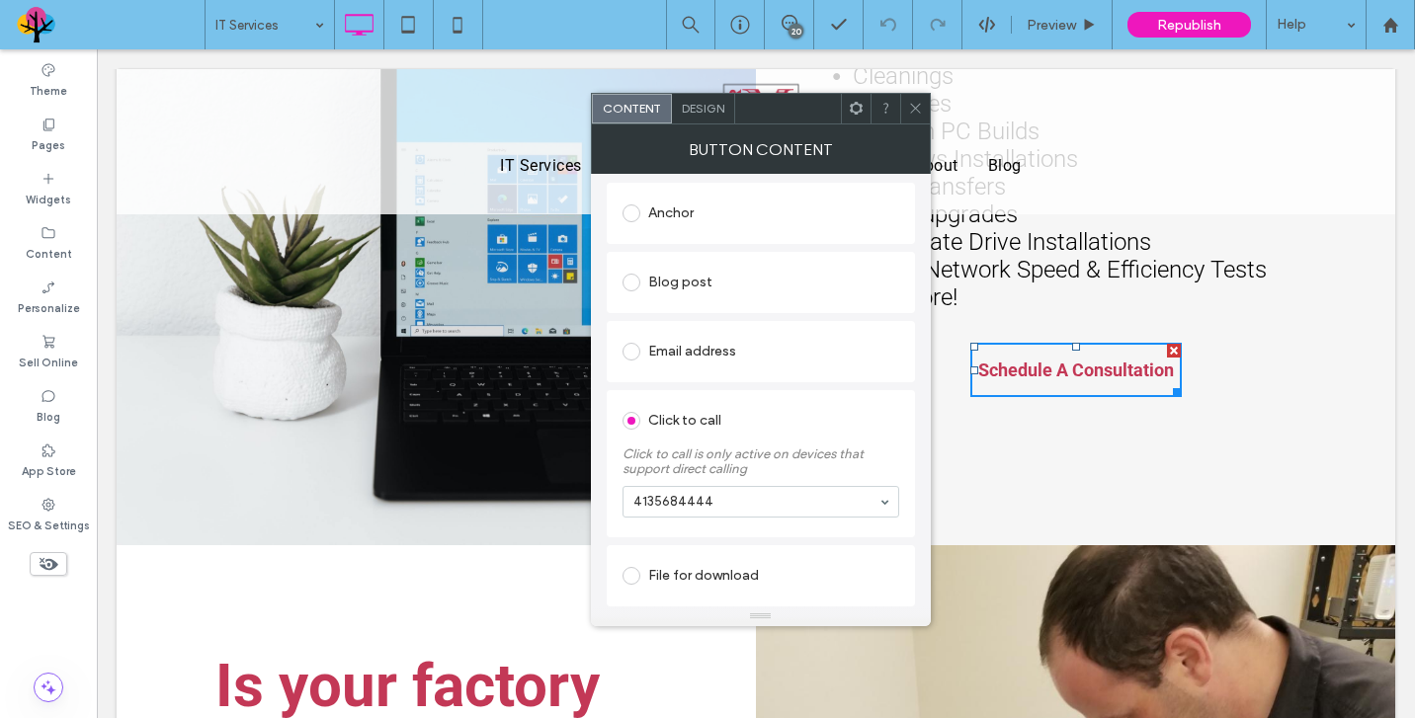
click at [909, 106] on icon at bounding box center [915, 108] width 15 height 15
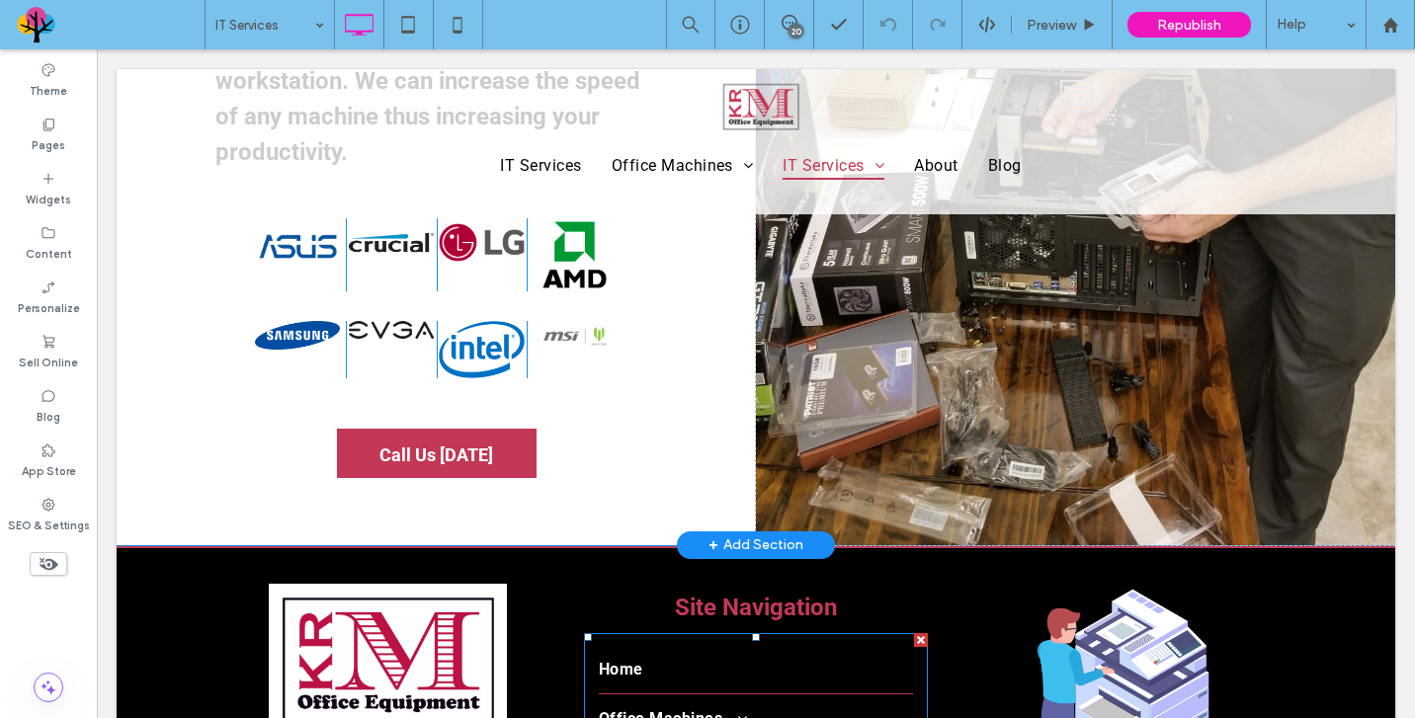
scroll to position [1660, 0]
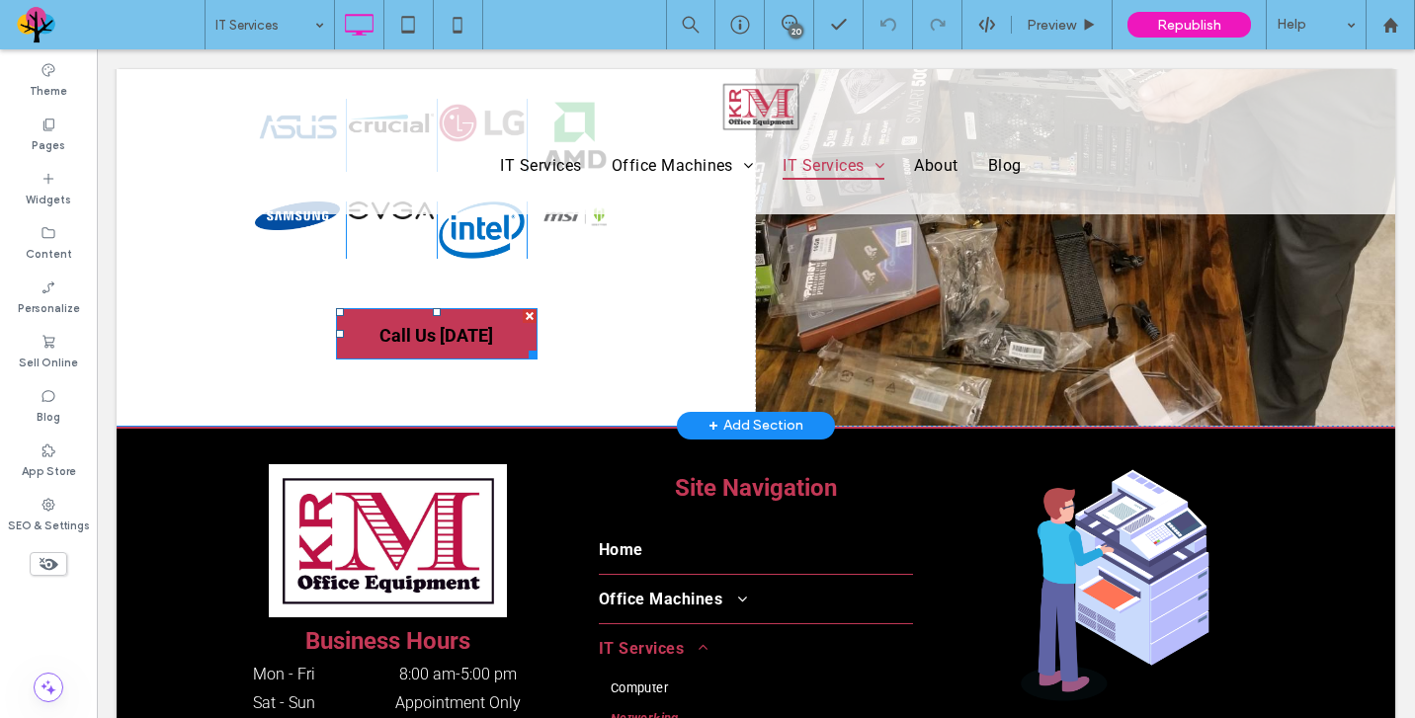
click at [474, 337] on span "Call Us Today" at bounding box center [436, 335] width 114 height 52
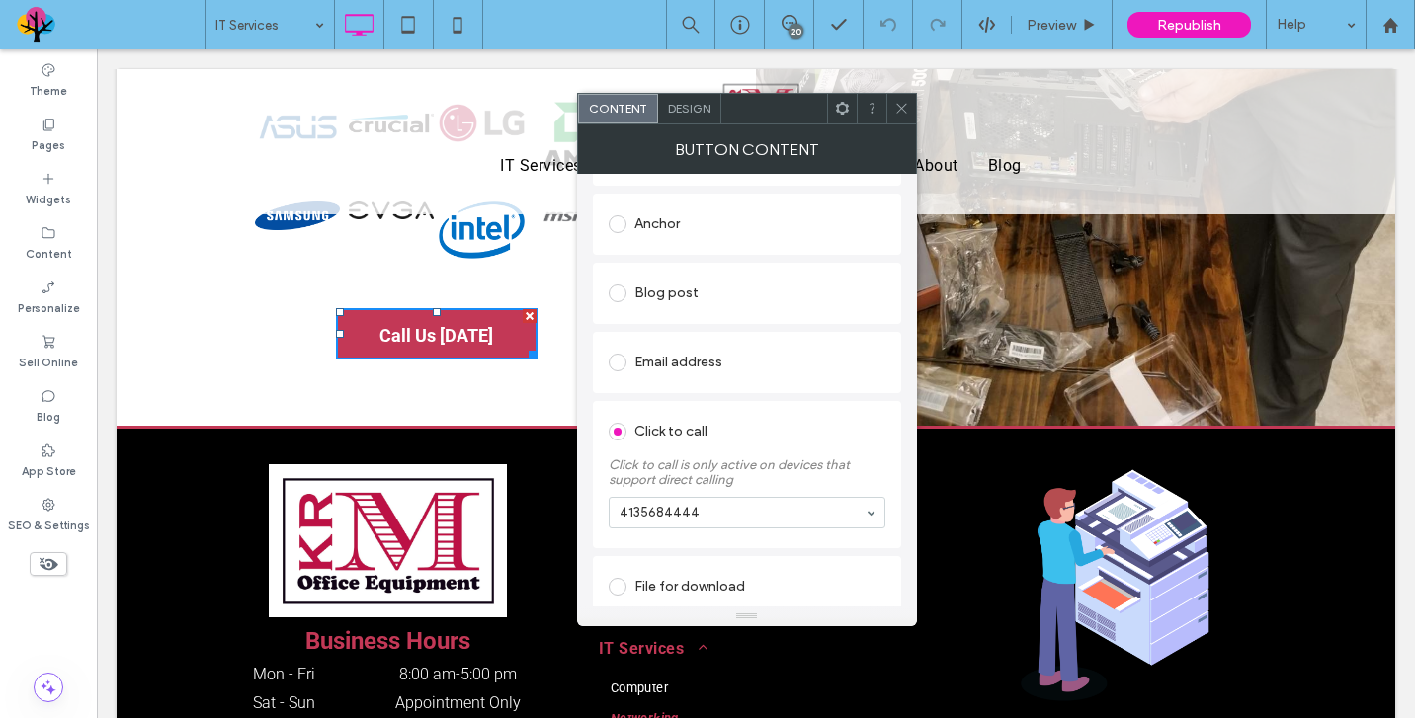
scroll to position [412, 0]
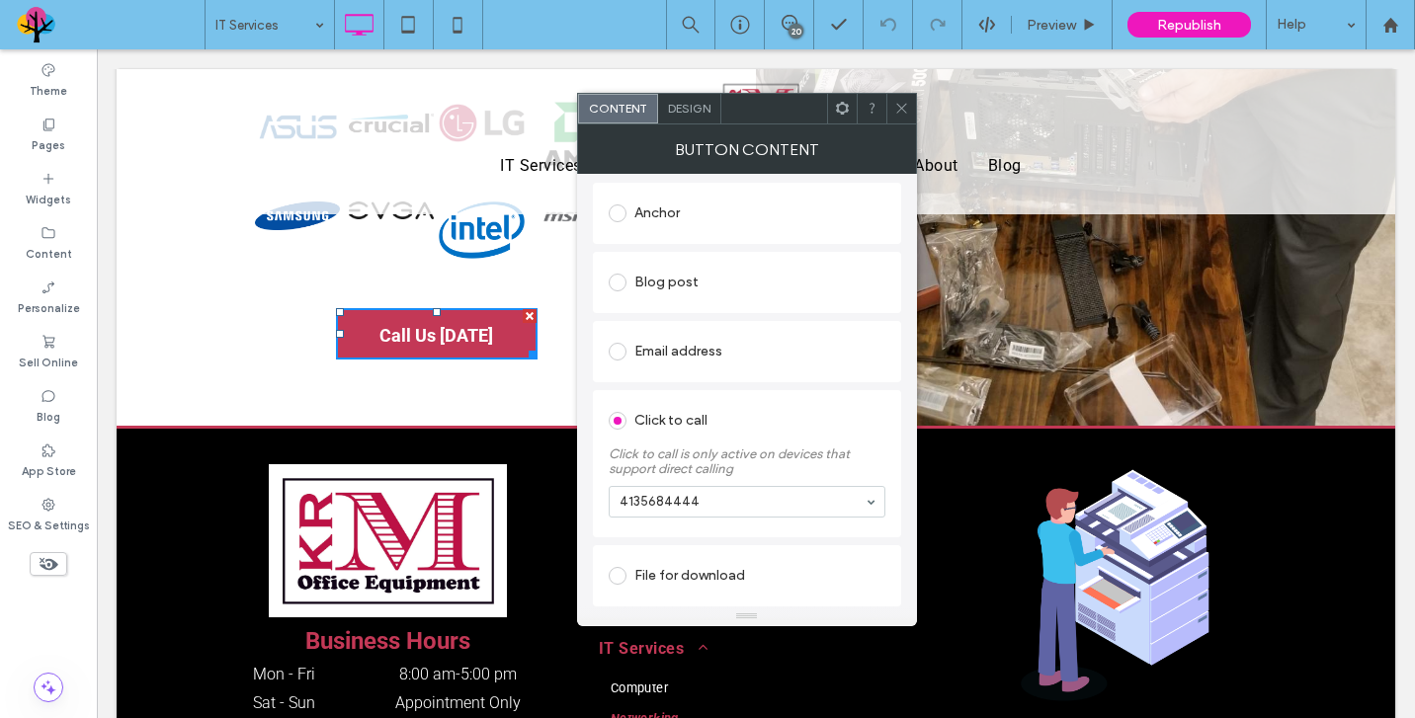
click at [898, 108] on icon at bounding box center [901, 108] width 15 height 15
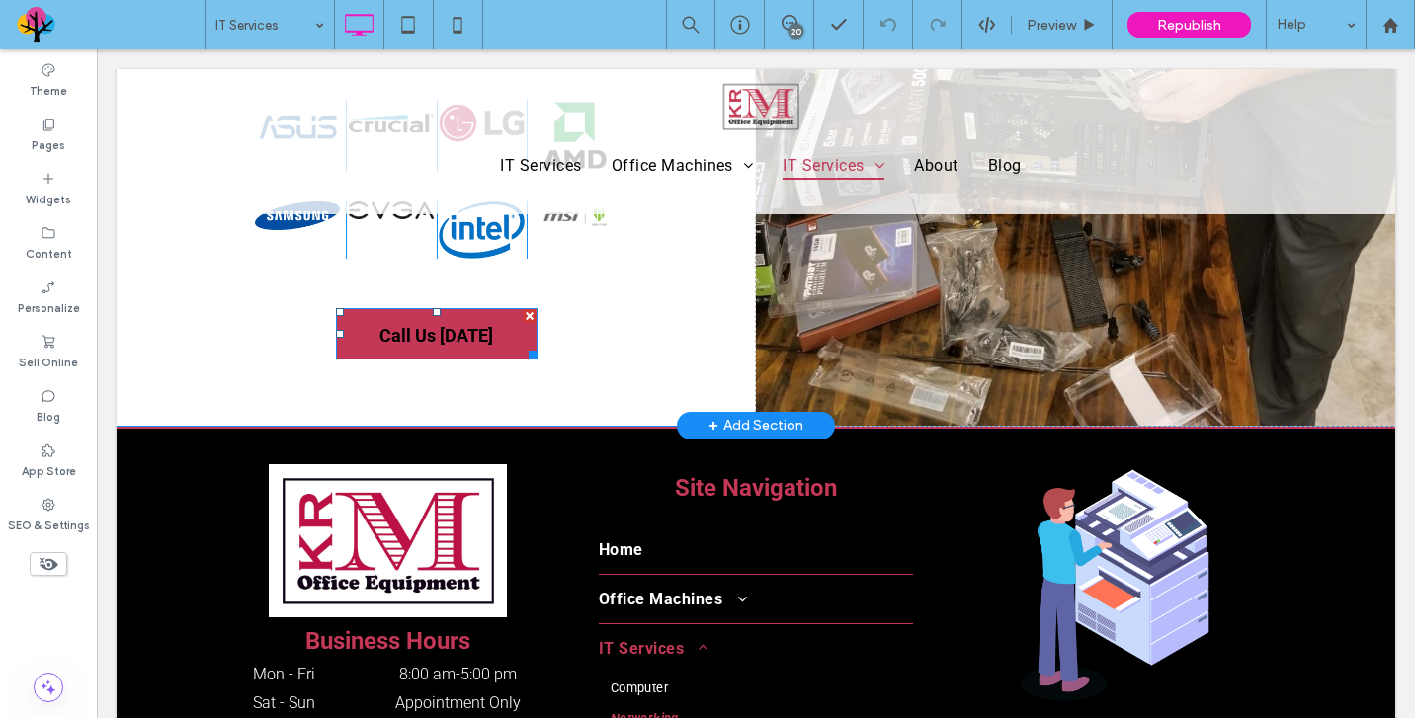
click at [456, 345] on span "Call Us Today" at bounding box center [436, 335] width 114 height 52
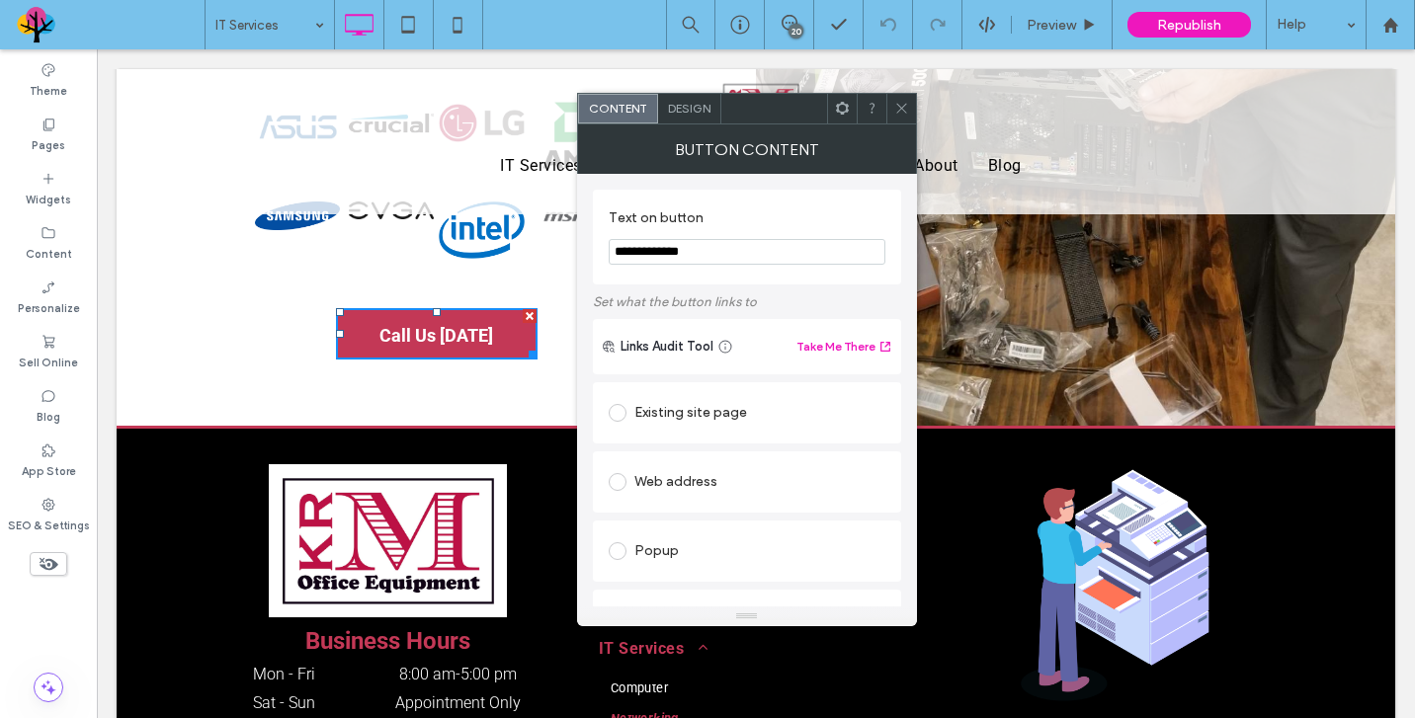
drag, startPoint x: 697, startPoint y: 255, endPoint x: 598, endPoint y: 247, distance: 100.1
click at [598, 247] on div "**********" at bounding box center [747, 237] width 308 height 95
paste input "Text on button"
type input "**********"
click at [903, 118] on span at bounding box center [901, 109] width 15 height 30
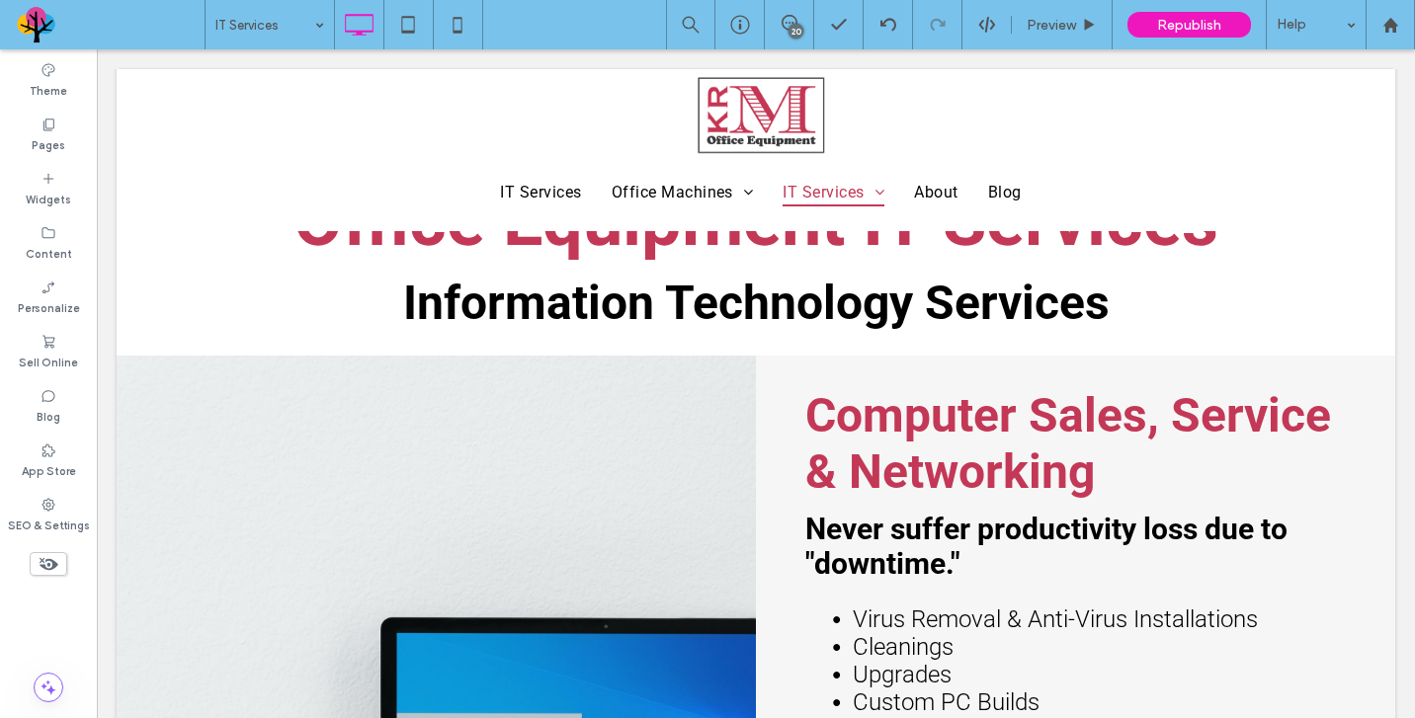
scroll to position [0, 0]
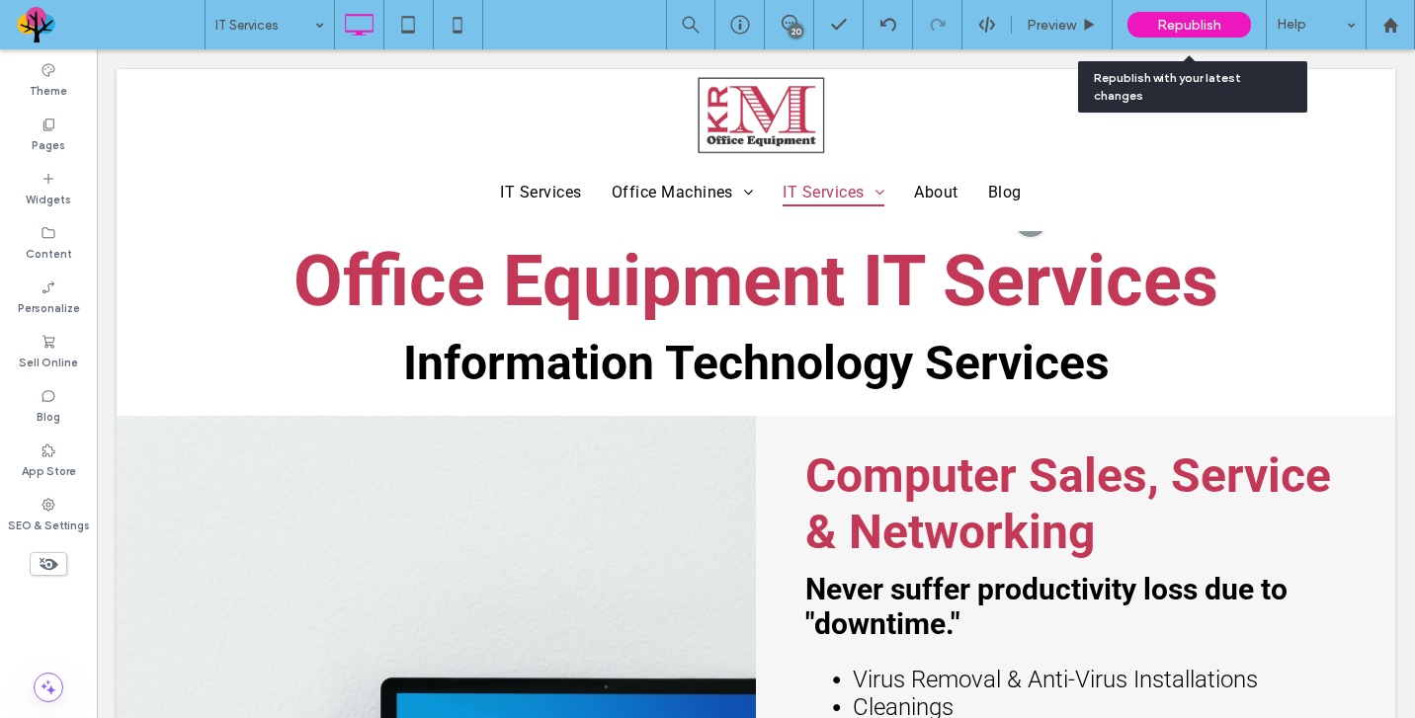
click at [1199, 21] on span "Republish" at bounding box center [1189, 25] width 64 height 17
